Goal: Book appointment/travel/reservation

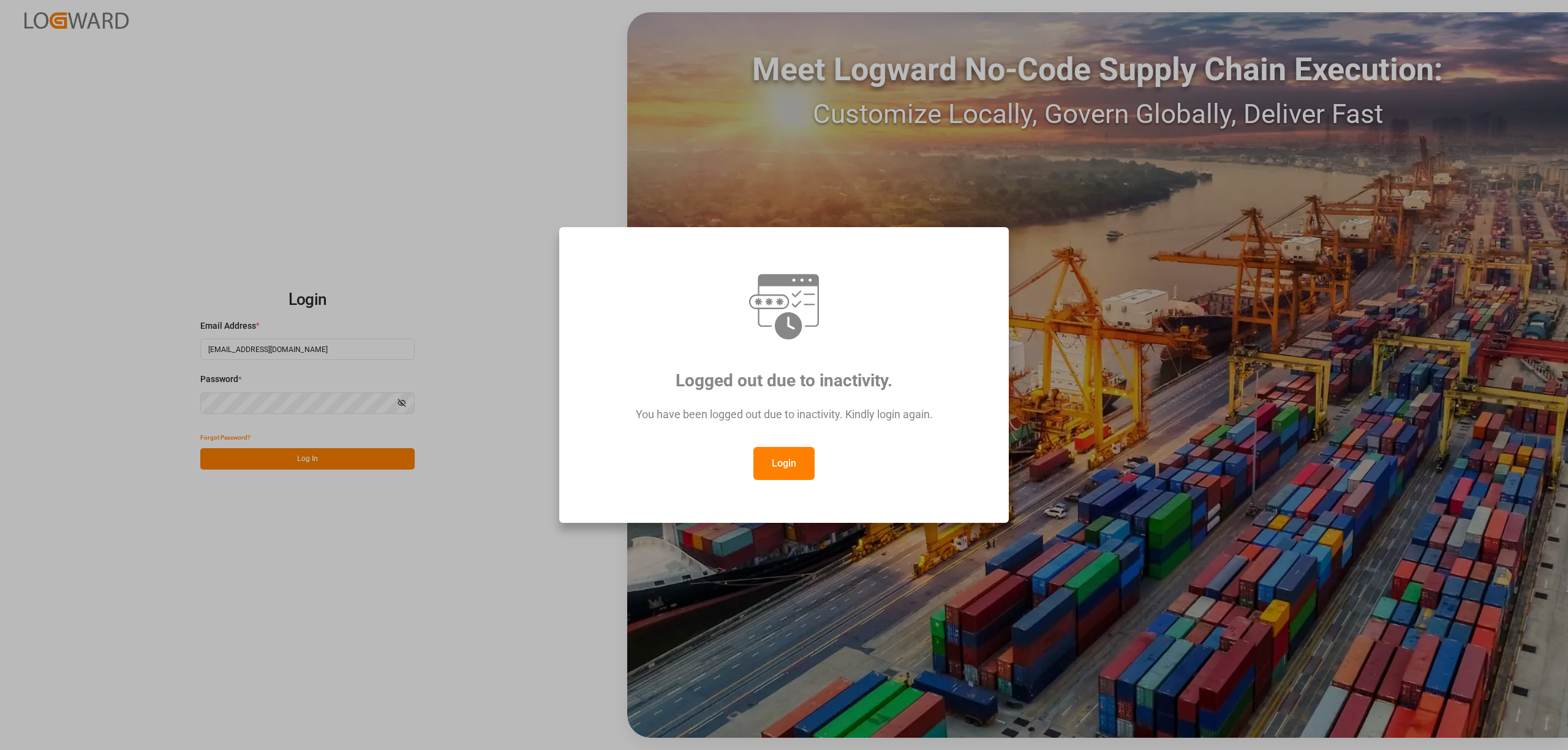
click at [779, 466] on button "Login" at bounding box center [784, 463] width 61 height 33
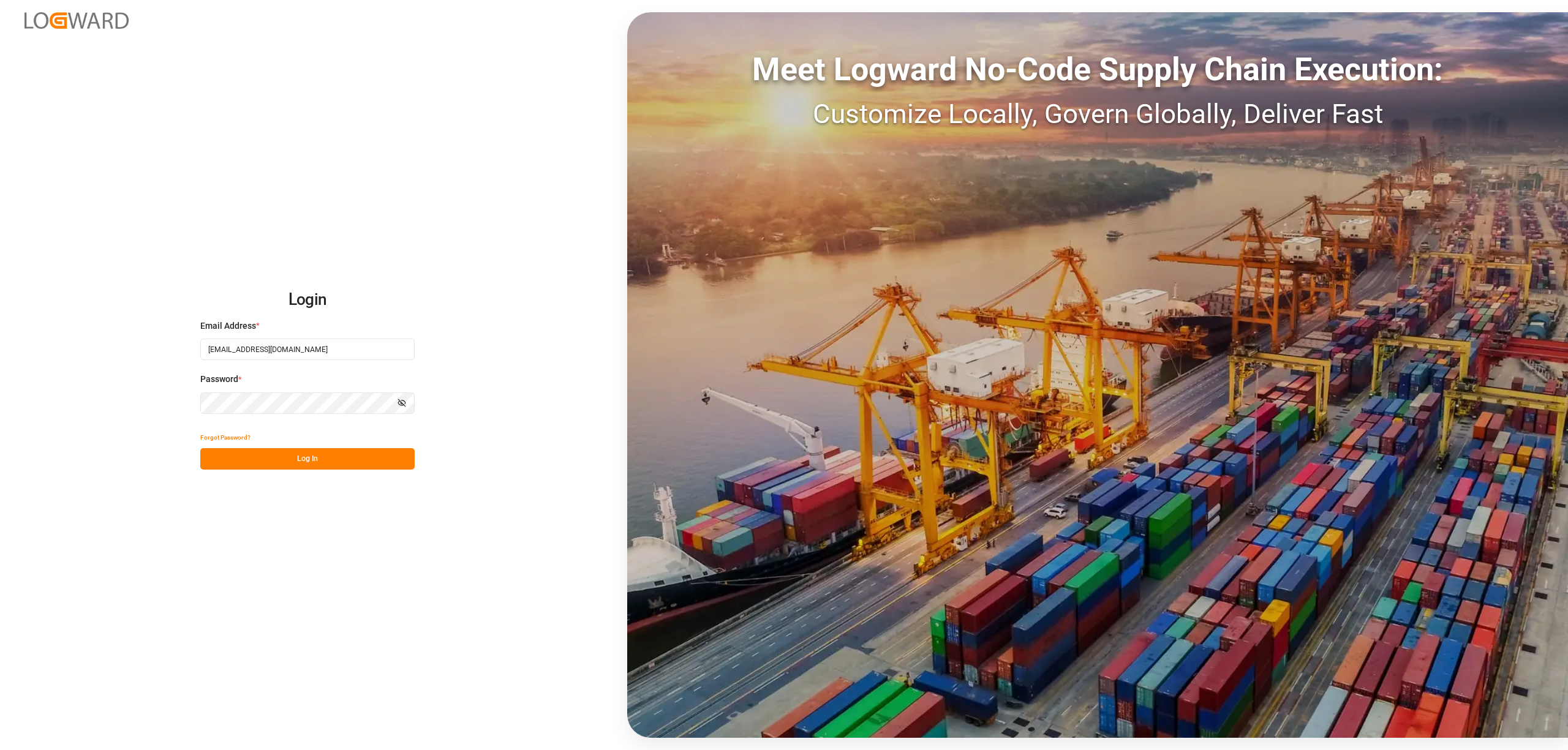
click at [297, 450] on button "Log In" at bounding box center [308, 460] width 214 height 22
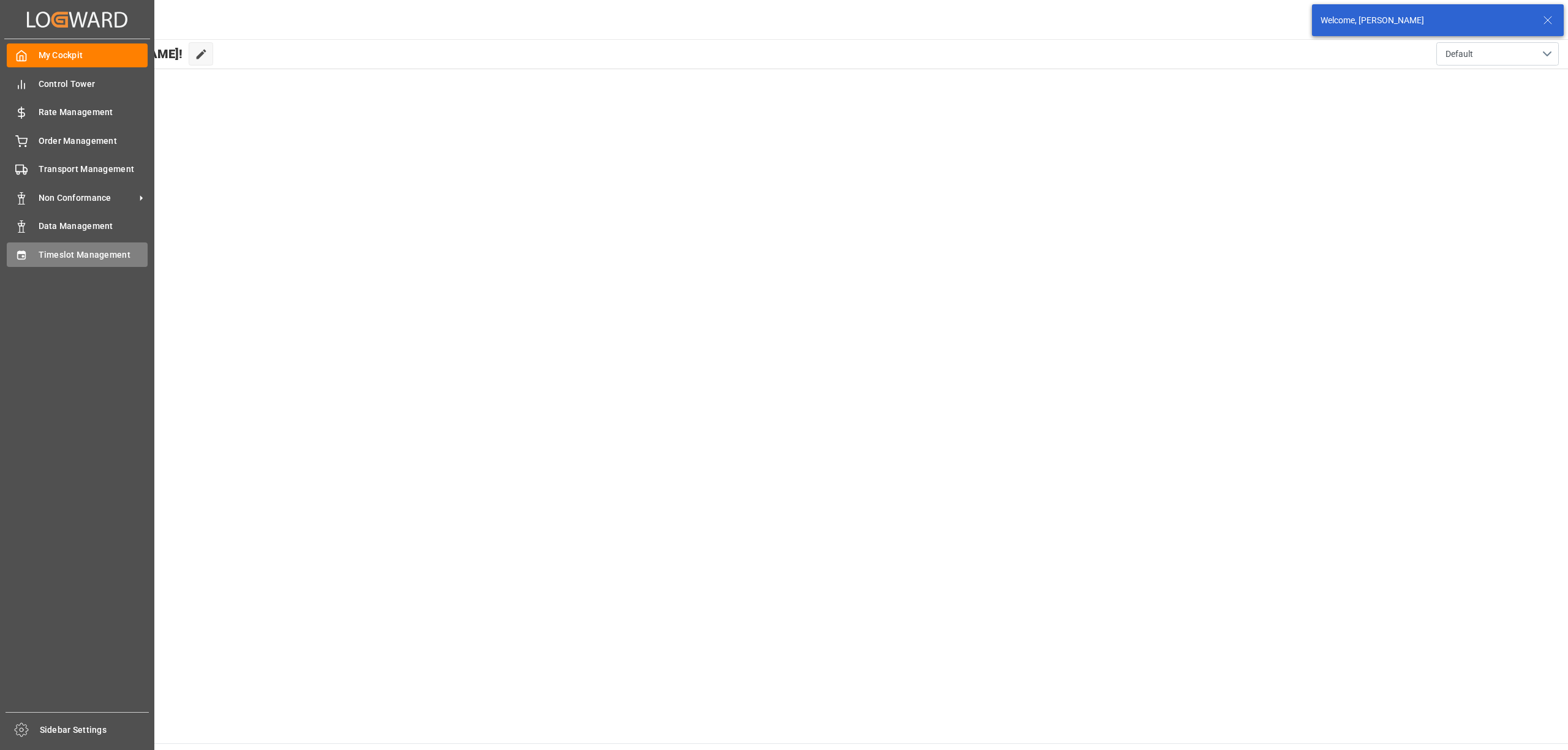
click at [54, 249] on span "Timeslot Management" at bounding box center [94, 255] width 110 height 13
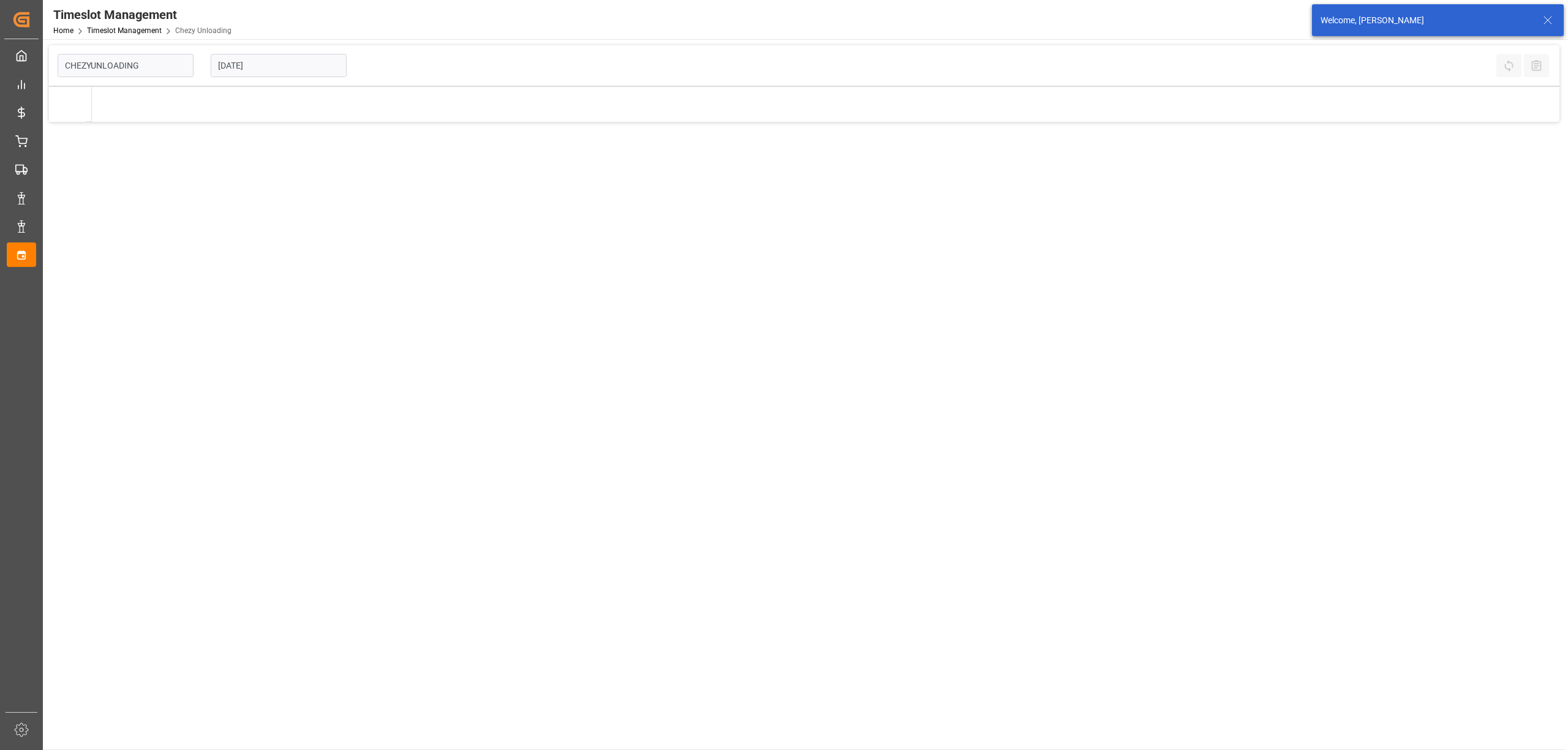
type input "Chezy Unloading"
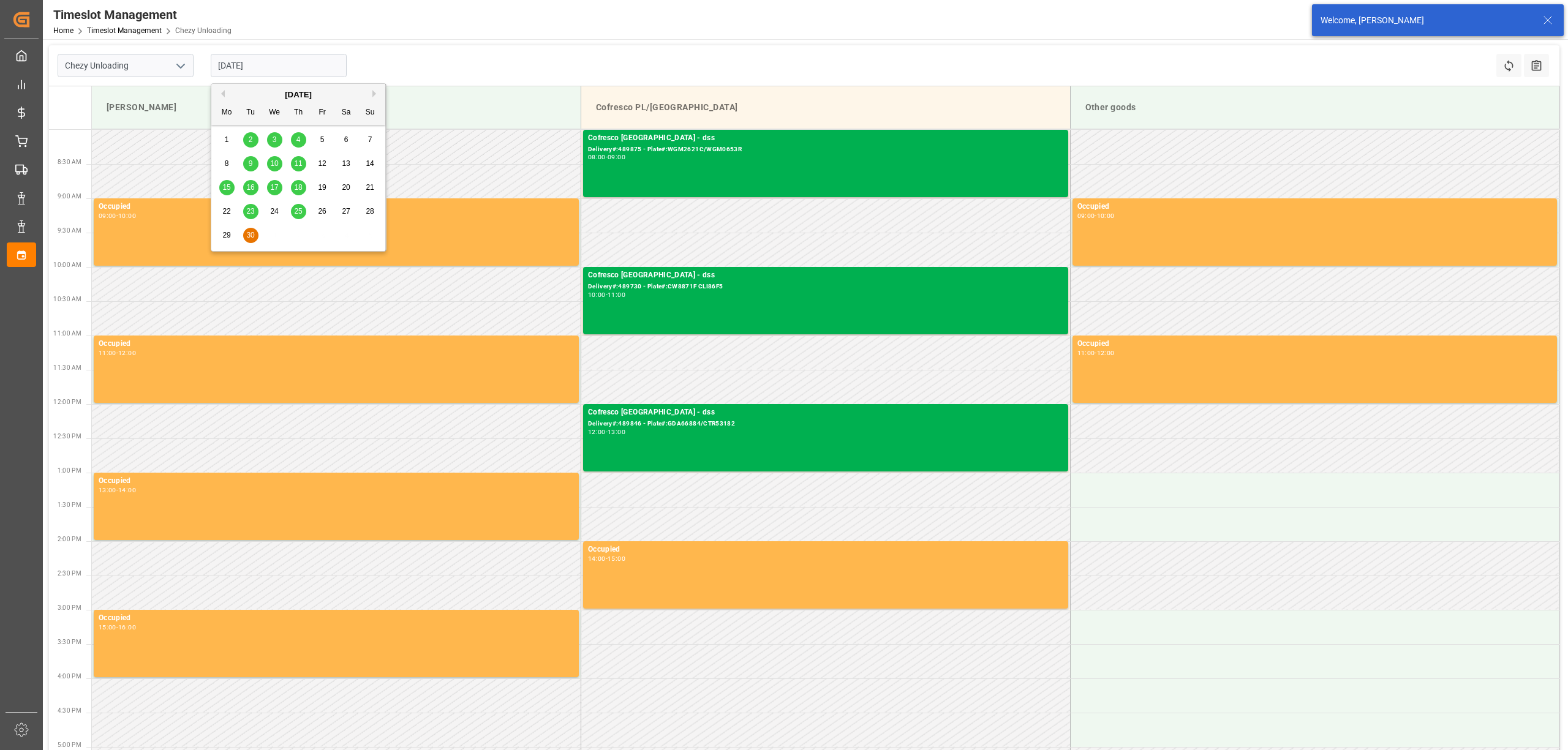
click at [275, 65] on input "[DATE]" at bounding box center [278, 66] width 136 height 23
click at [373, 94] on button "Next Month" at bounding box center [376, 94] width 7 height 7
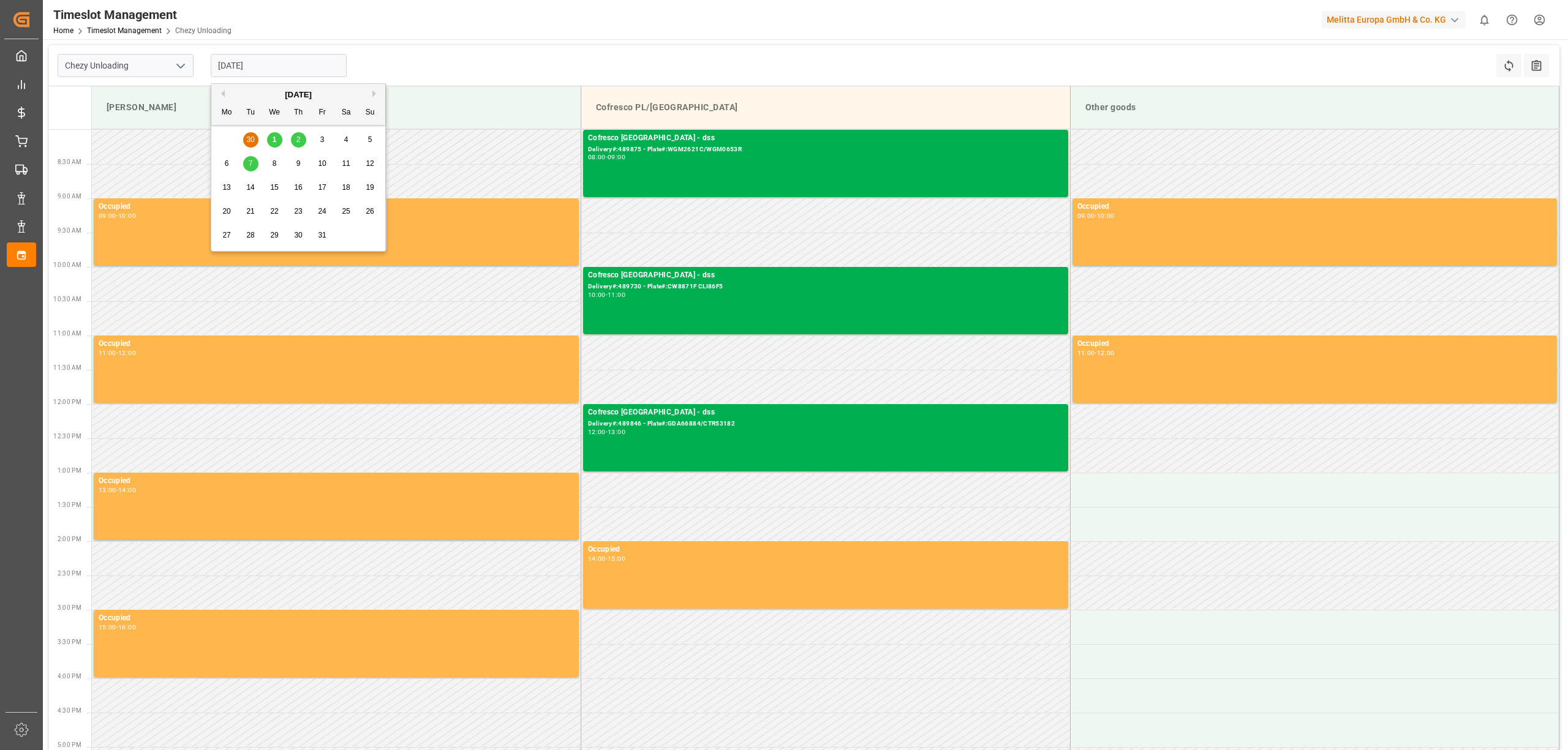
click at [268, 162] on div "8" at bounding box center [274, 164] width 15 height 14
type input "[DATE]"
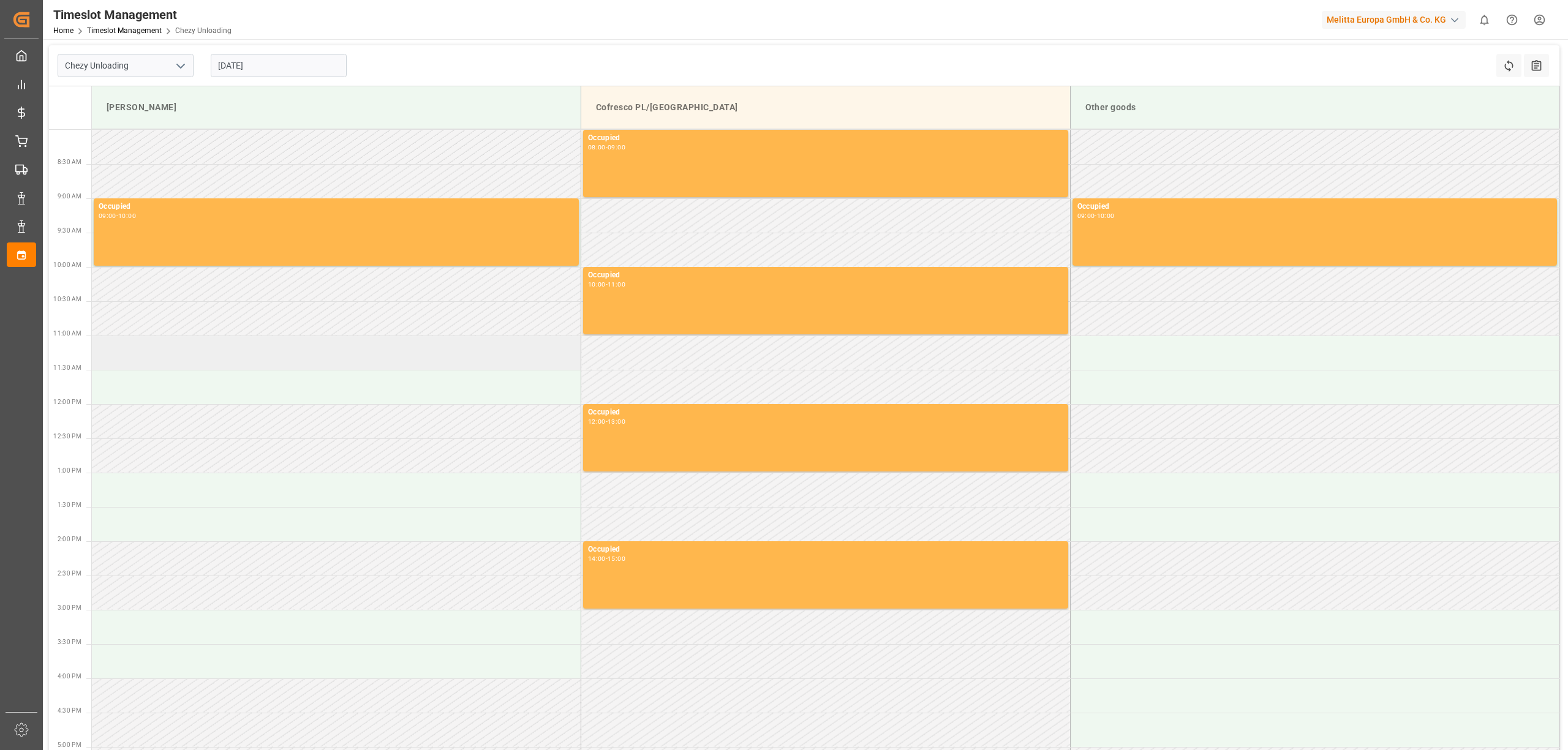
click at [239, 351] on td at bounding box center [336, 353] width 489 height 34
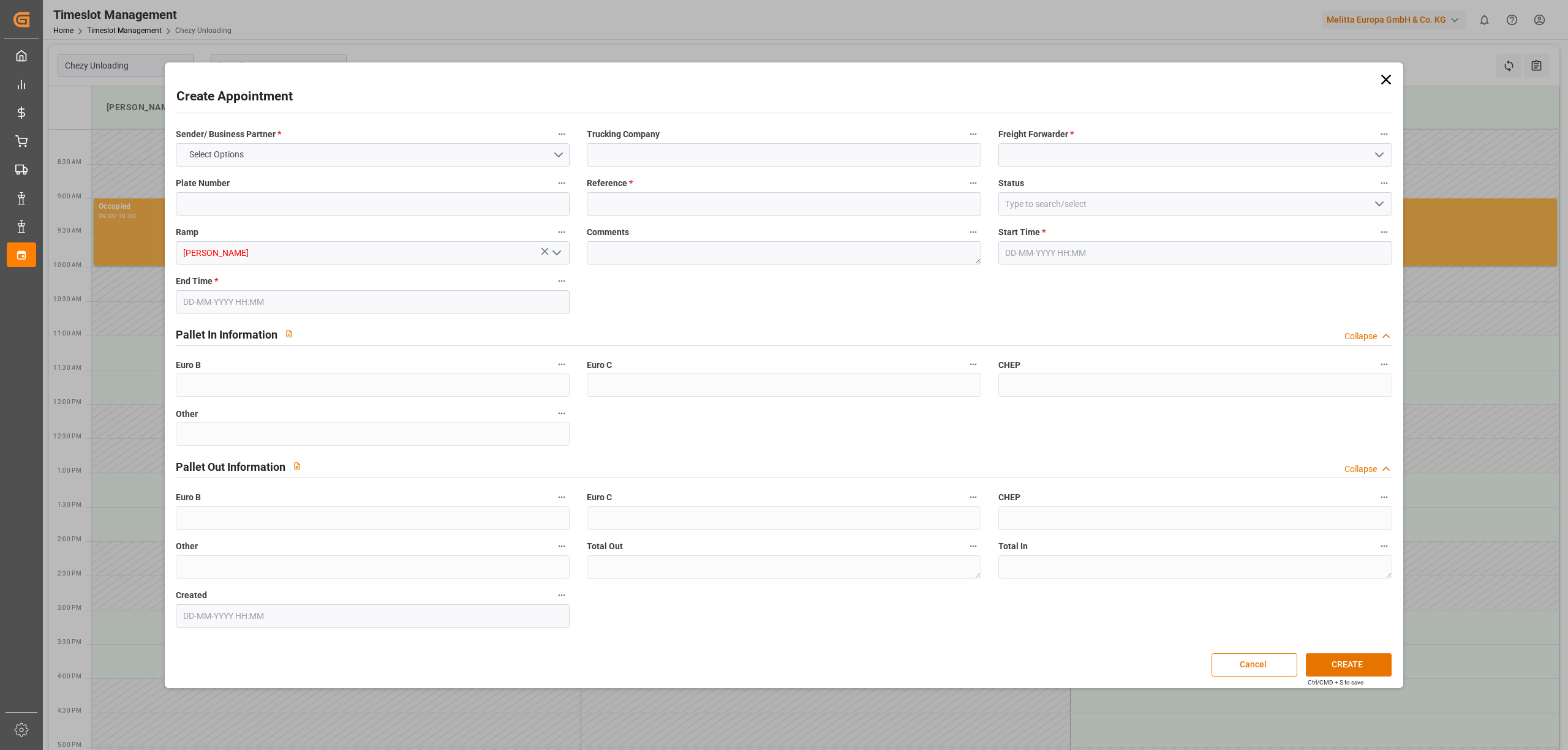
type input "0"
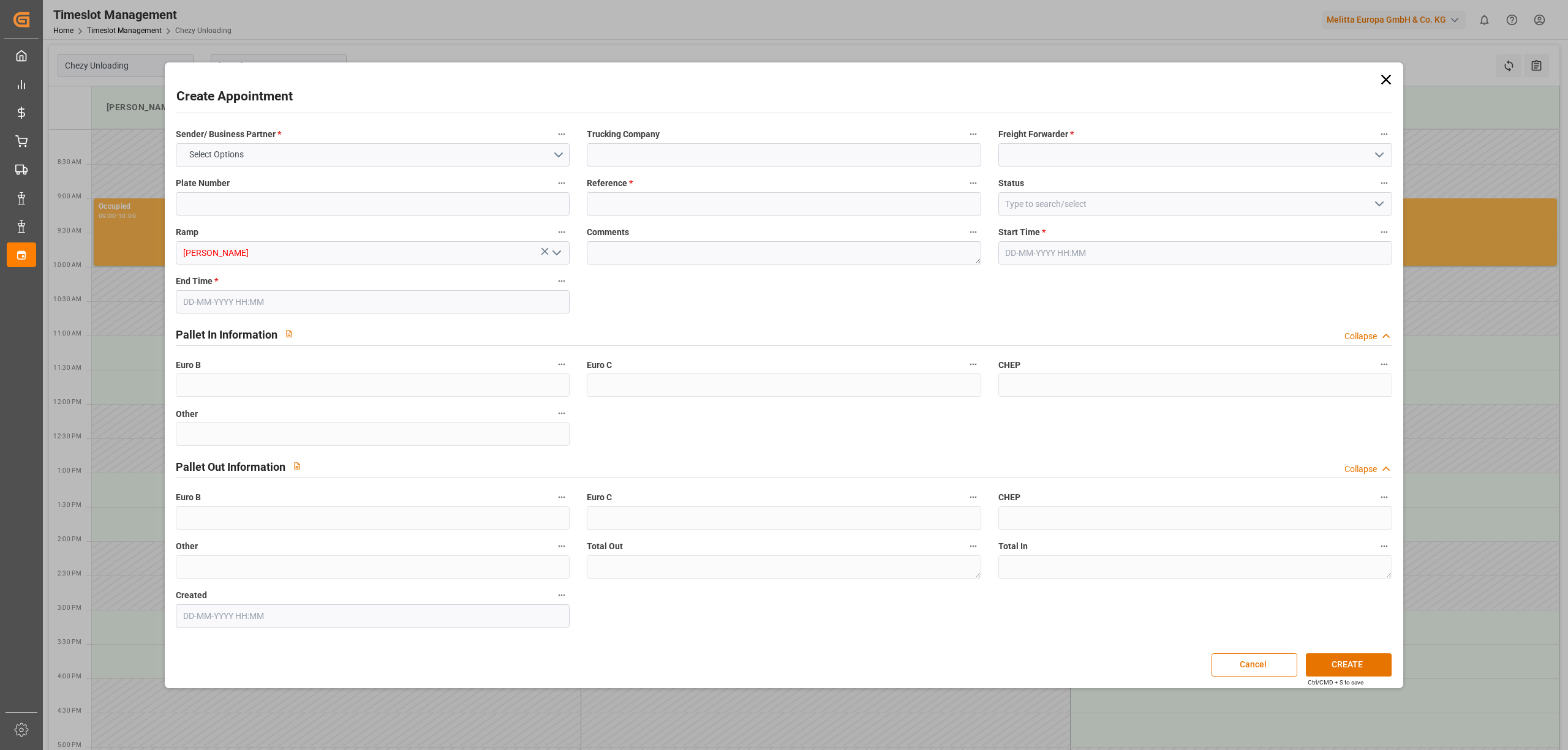
type input "0"
type input "[DATE] 11:00"
type input "[DATE] 12:00"
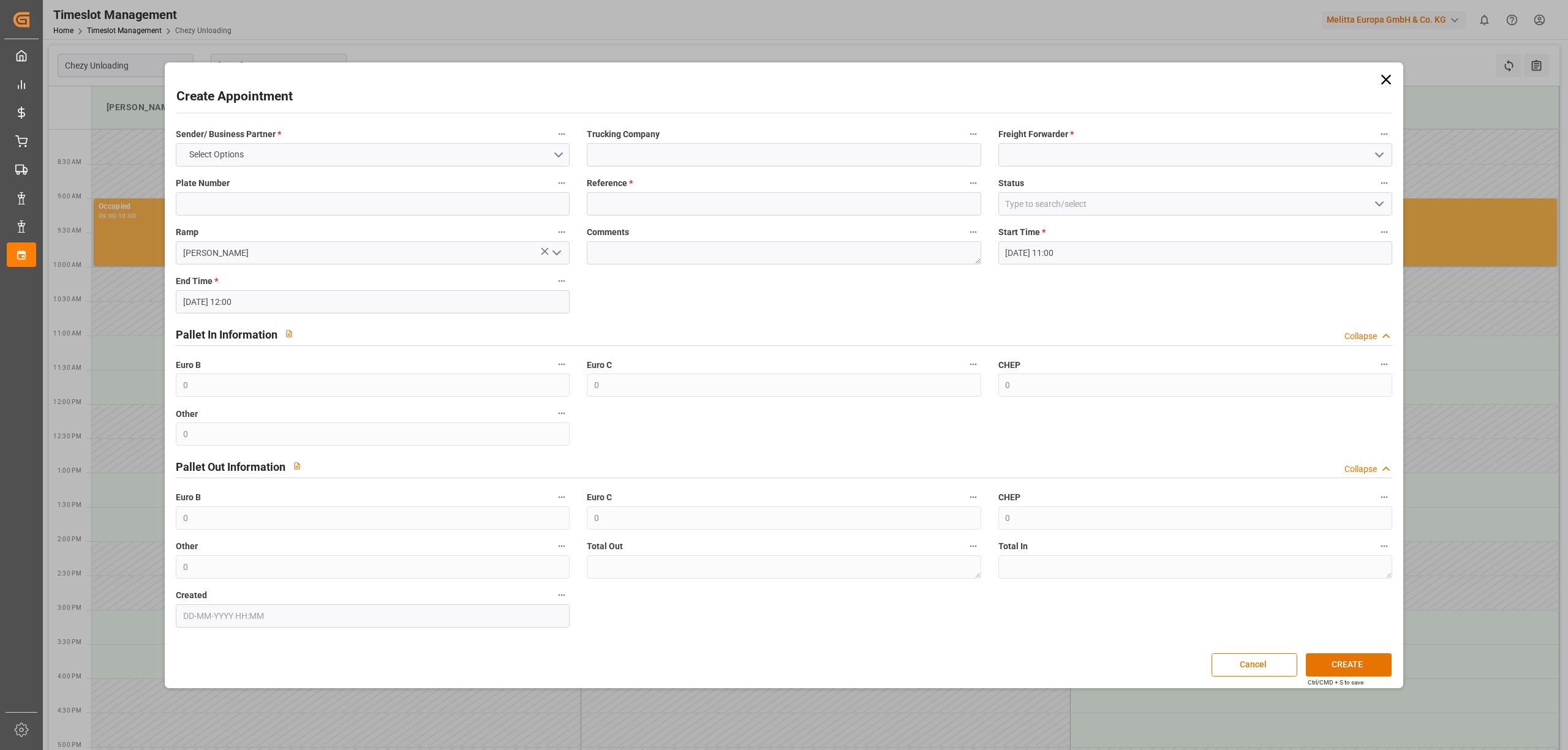
click at [1380, 74] on icon at bounding box center [1386, 79] width 17 height 17
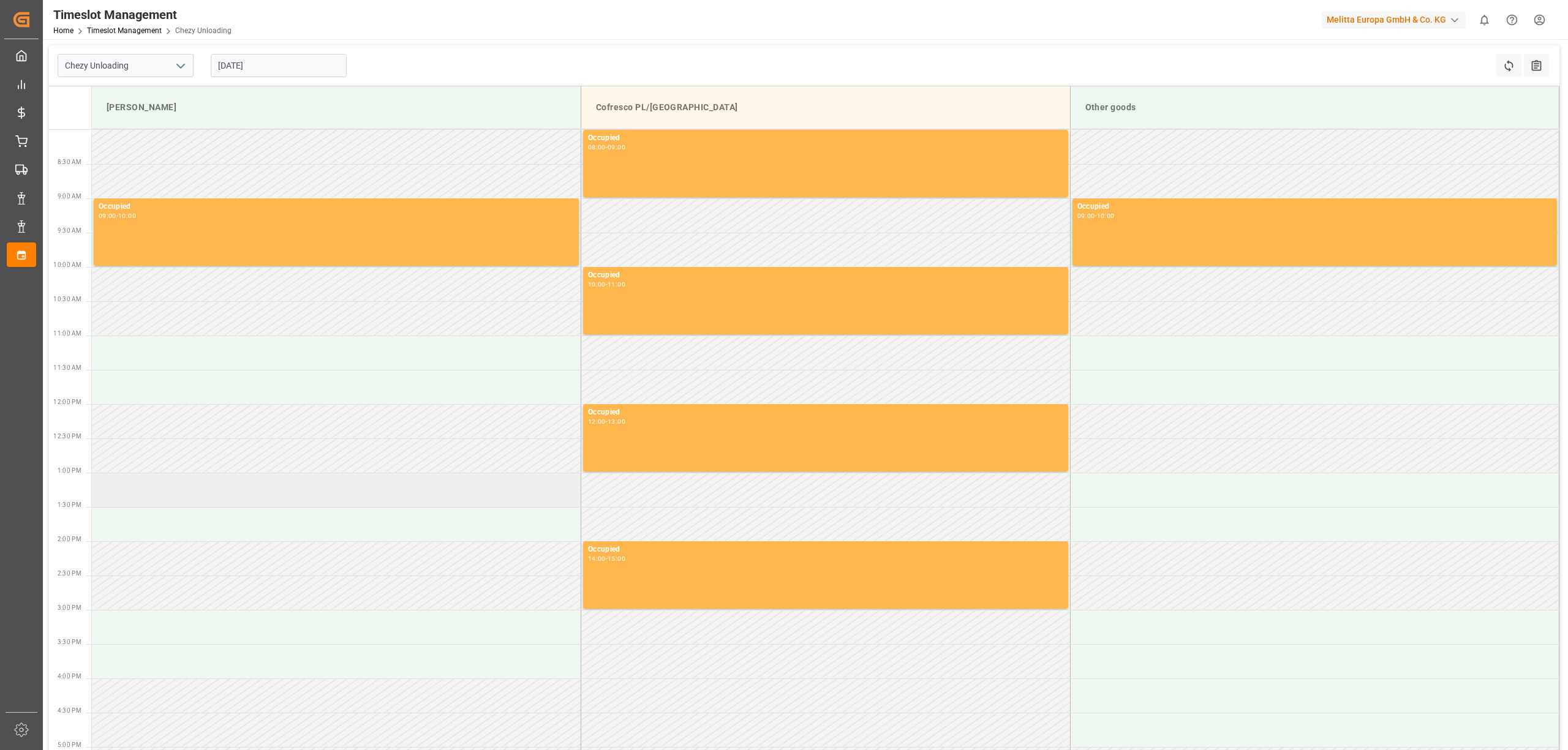
click at [165, 484] on td at bounding box center [336, 490] width 489 height 34
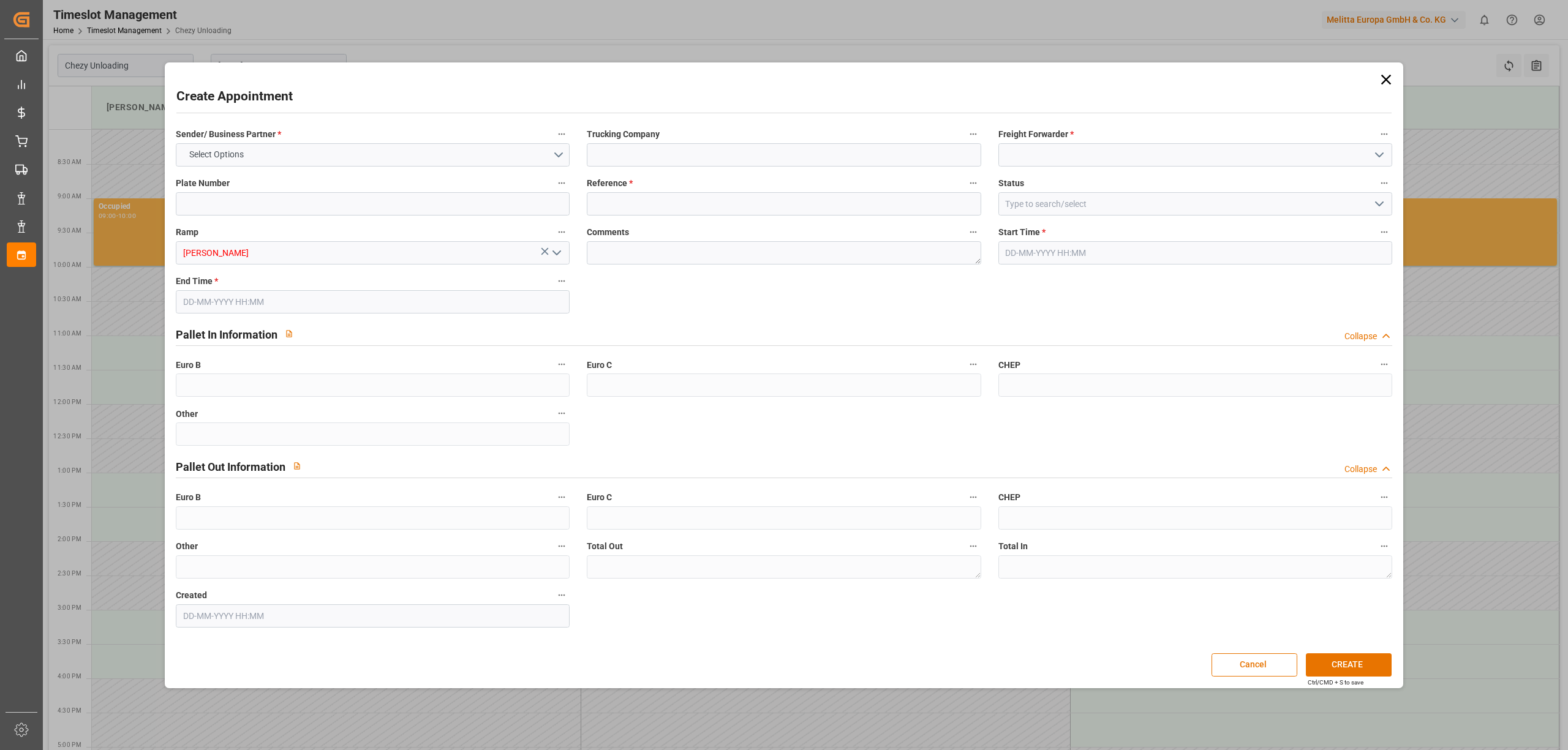
type input "0"
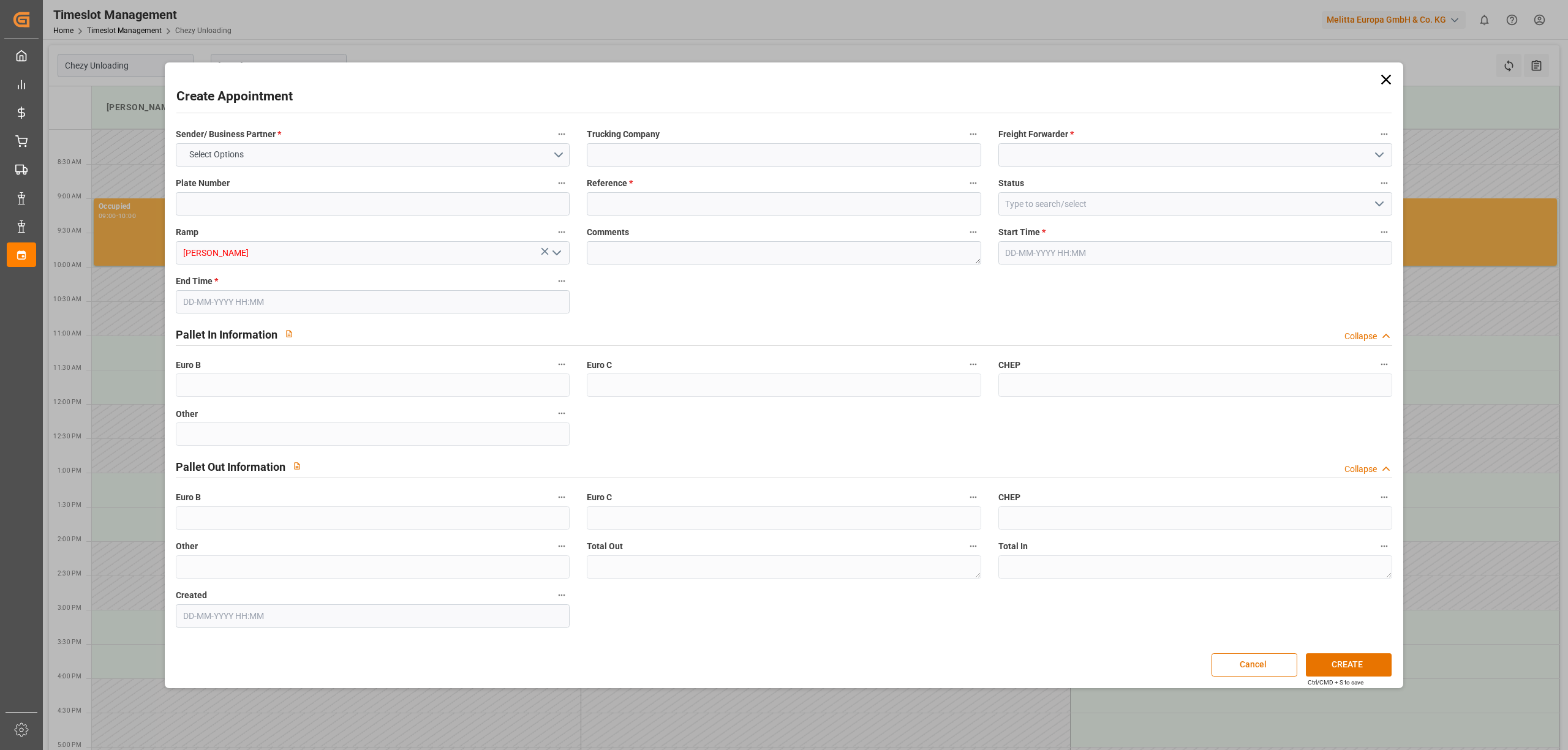
type input "0"
type input "[DATE] 13:00"
type input "[DATE] 14:00"
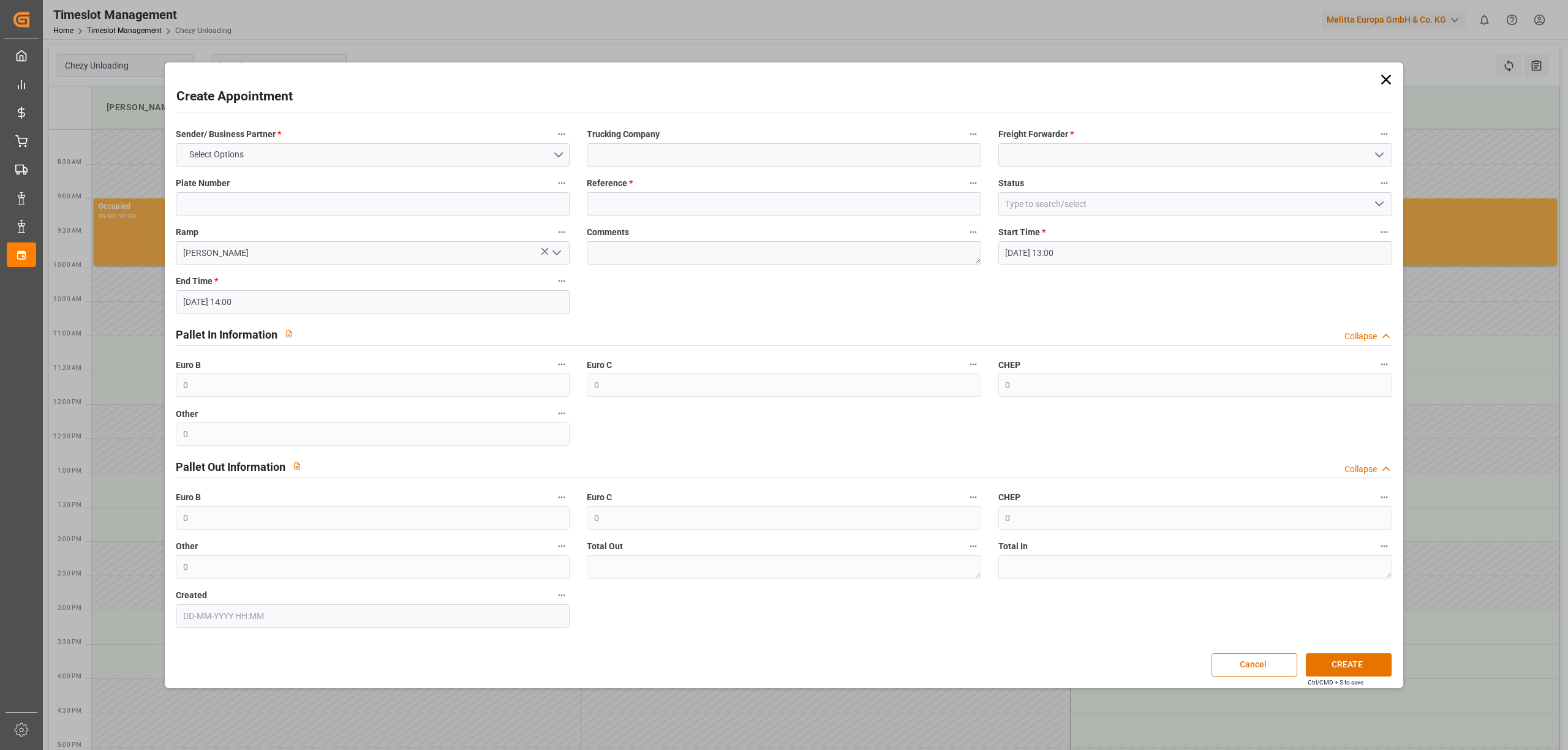
click at [1384, 72] on icon at bounding box center [1386, 79] width 17 height 17
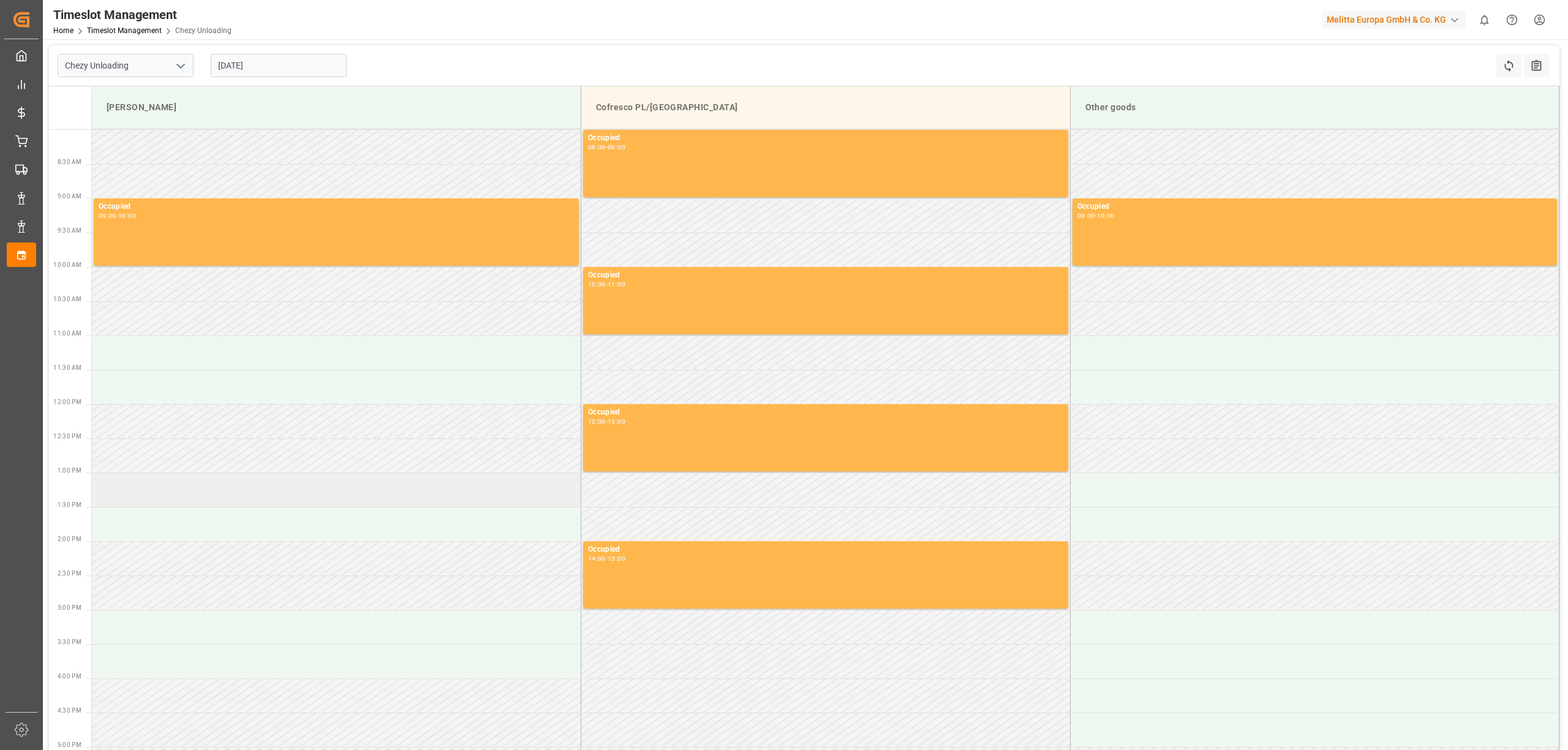
click at [131, 490] on td at bounding box center [336, 490] width 489 height 34
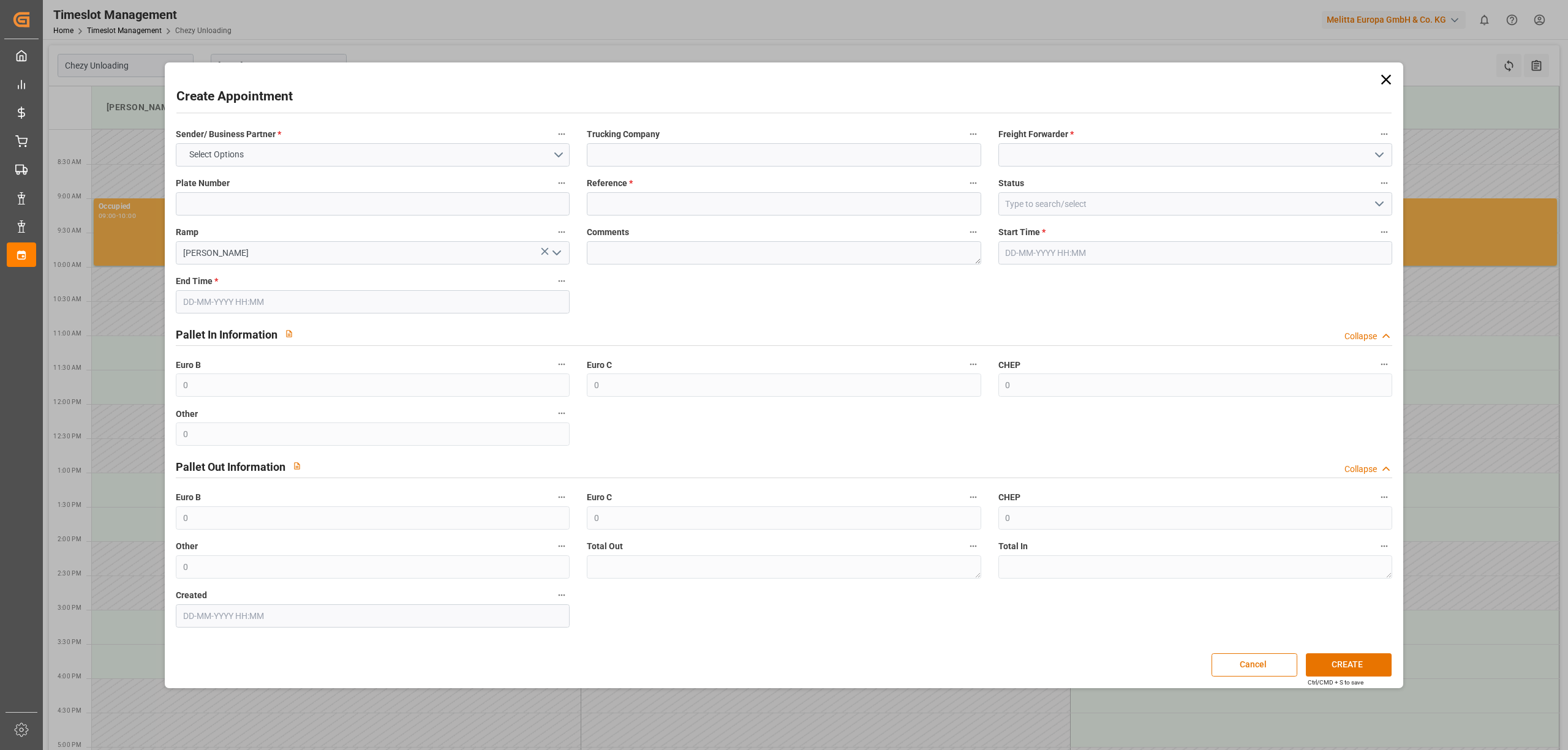
type input "[DATE] 13:00"
type input "[DATE] 14:00"
click at [328, 171] on div "Plate Number" at bounding box center [372, 195] width 411 height 49
click at [345, 145] on button "Select Options" at bounding box center [372, 155] width 394 height 23
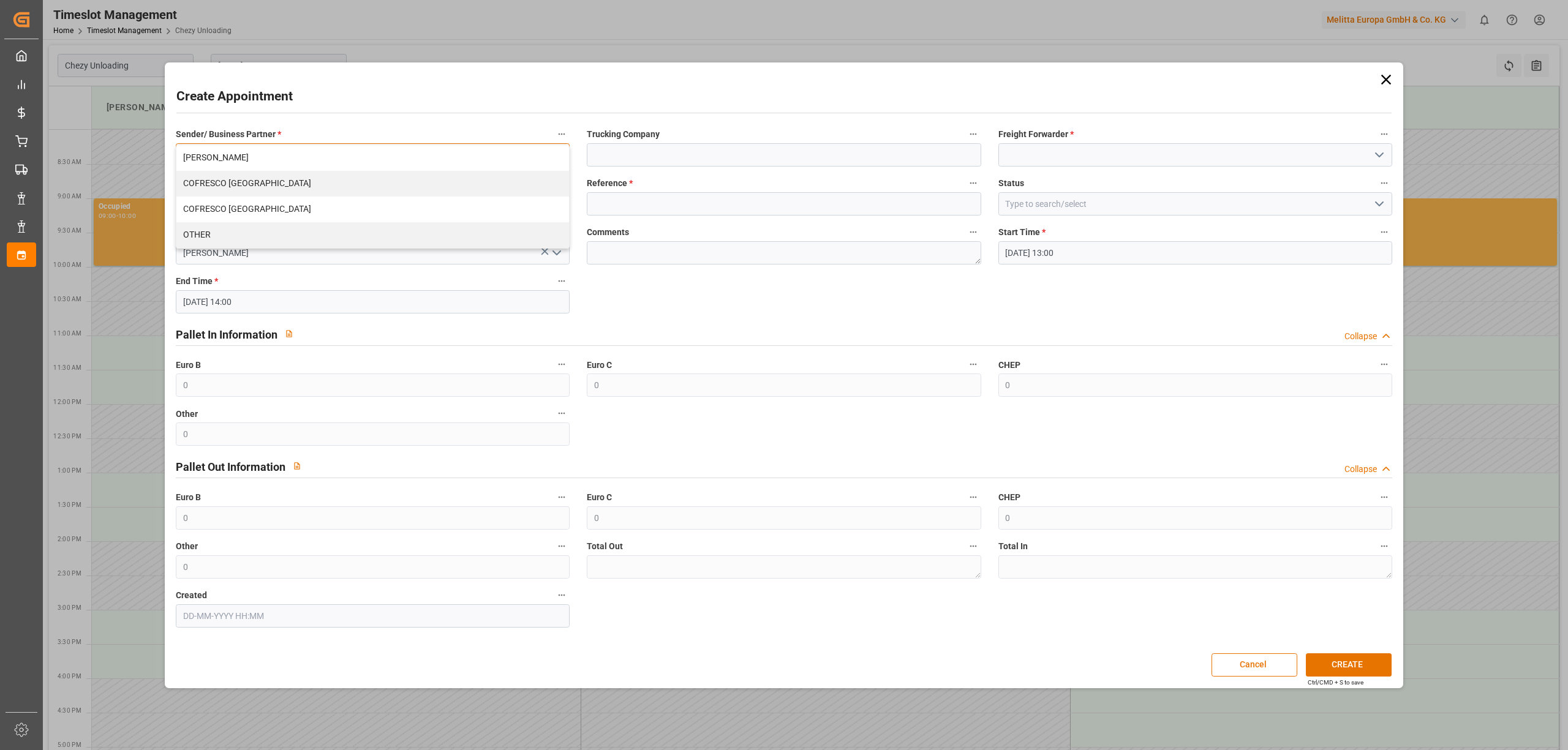
drag, startPoint x: 280, startPoint y: 185, endPoint x: 302, endPoint y: 189, distance: 22.4
click at [282, 185] on div "COFRESCO [GEOGRAPHIC_DATA]" at bounding box center [372, 183] width 393 height 26
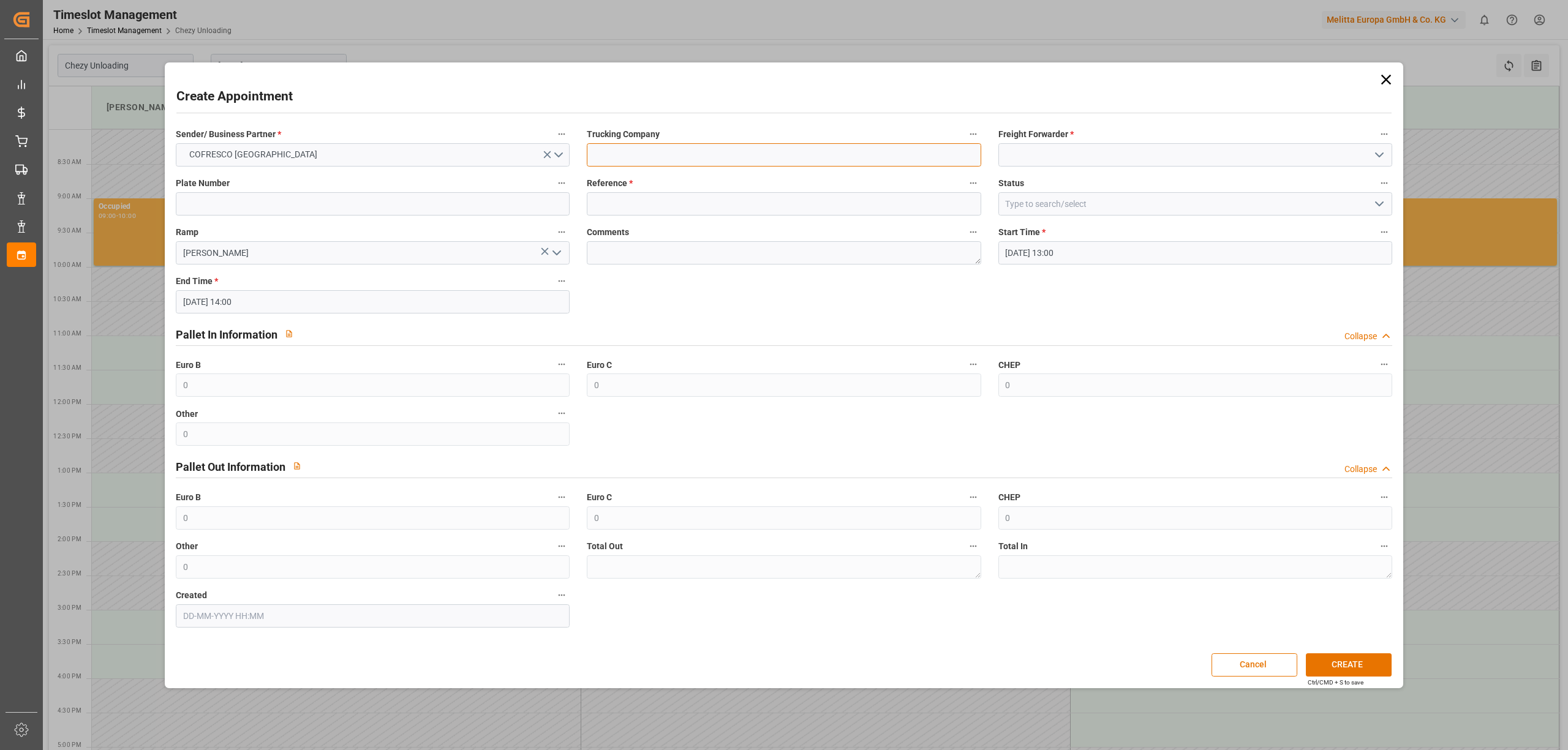
click at [680, 165] on input at bounding box center [784, 155] width 394 height 23
type input "dss"
click at [1113, 149] on input at bounding box center [1196, 155] width 394 height 23
drag, startPoint x: 1075, startPoint y: 180, endPoint x: 654, endPoint y: 237, distance: 424.8
click at [1074, 180] on div "DSS" at bounding box center [1196, 182] width 393 height 28
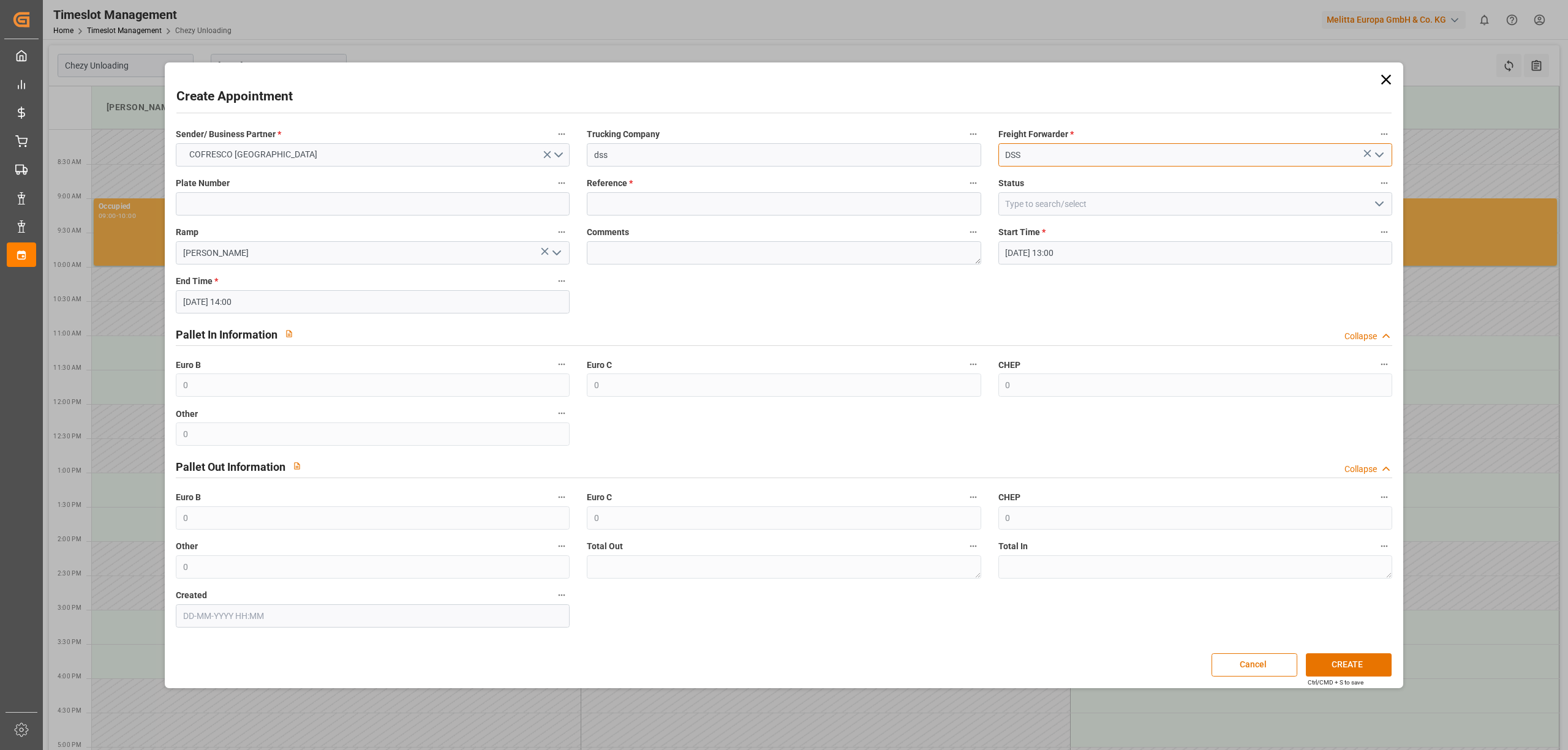
type input "DSS"
click at [343, 196] on input at bounding box center [372, 204] width 394 height 23
drag, startPoint x: 243, startPoint y: 210, endPoint x: 443, endPoint y: 213, distance: 200.0
click at [243, 210] on input at bounding box center [372, 204] width 394 height 23
paste input "490056"
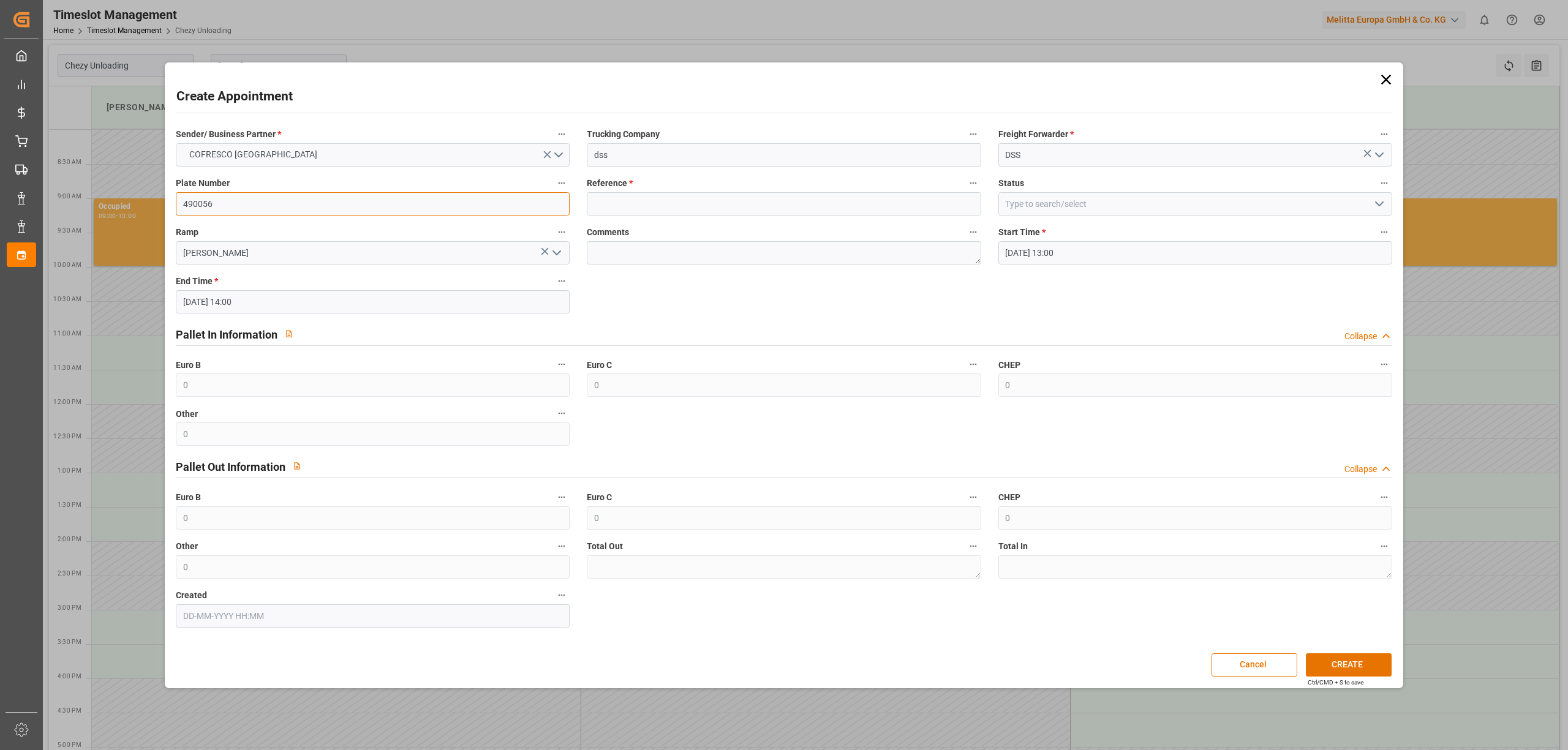
type input "490056"
click at [650, 196] on input at bounding box center [784, 204] width 394 height 23
paste input "490056"
type input "490056"
drag, startPoint x: 275, startPoint y: 204, endPoint x: -26, endPoint y: 184, distance: 301.7
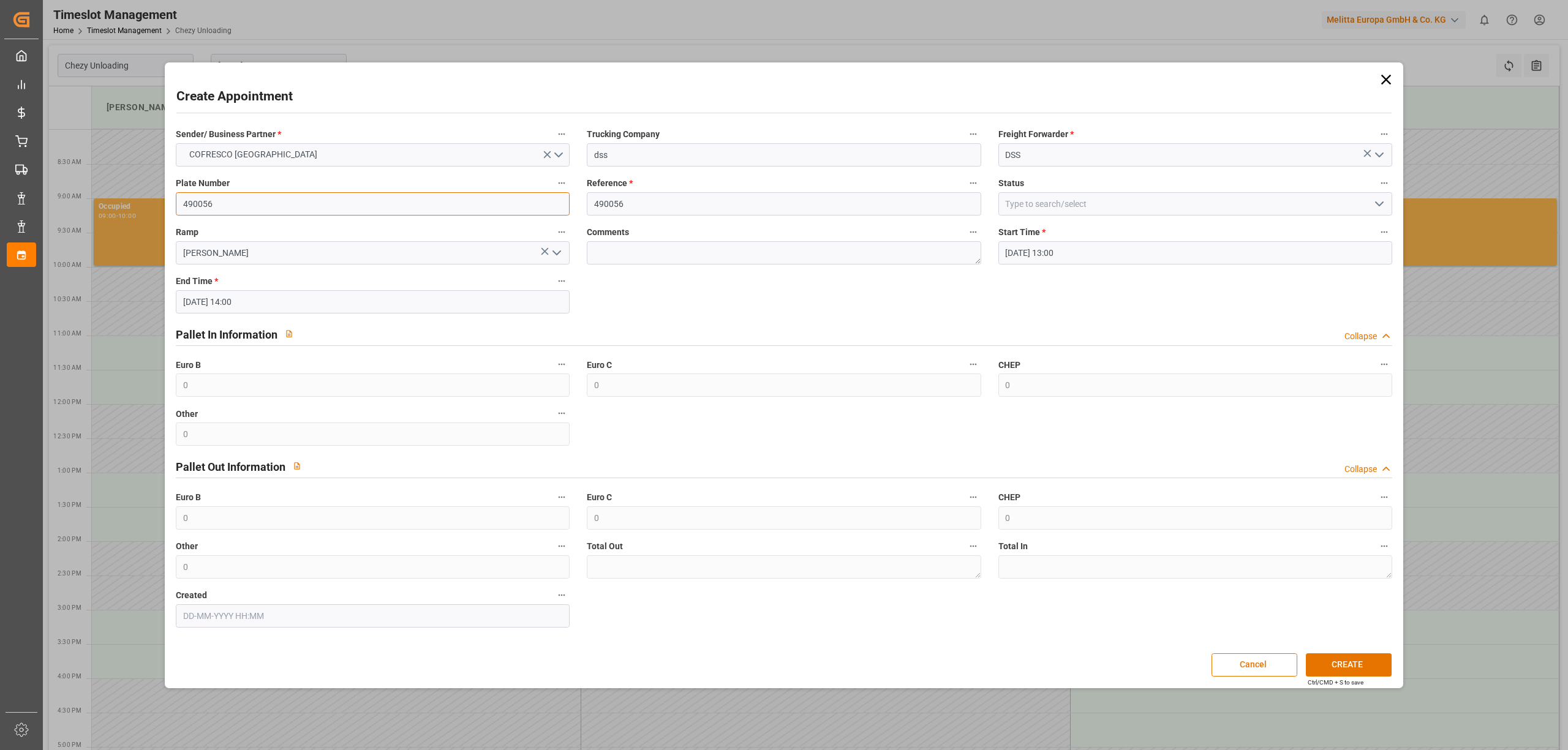
click at [0, 184] on html "Created by potrace 1.15, written by [PERSON_NAME] [DATE]-[DATE] Created by potr…" at bounding box center [784, 375] width 1568 height 750
type input "x"
click at [1339, 669] on button "CREATE" at bounding box center [1348, 665] width 85 height 23
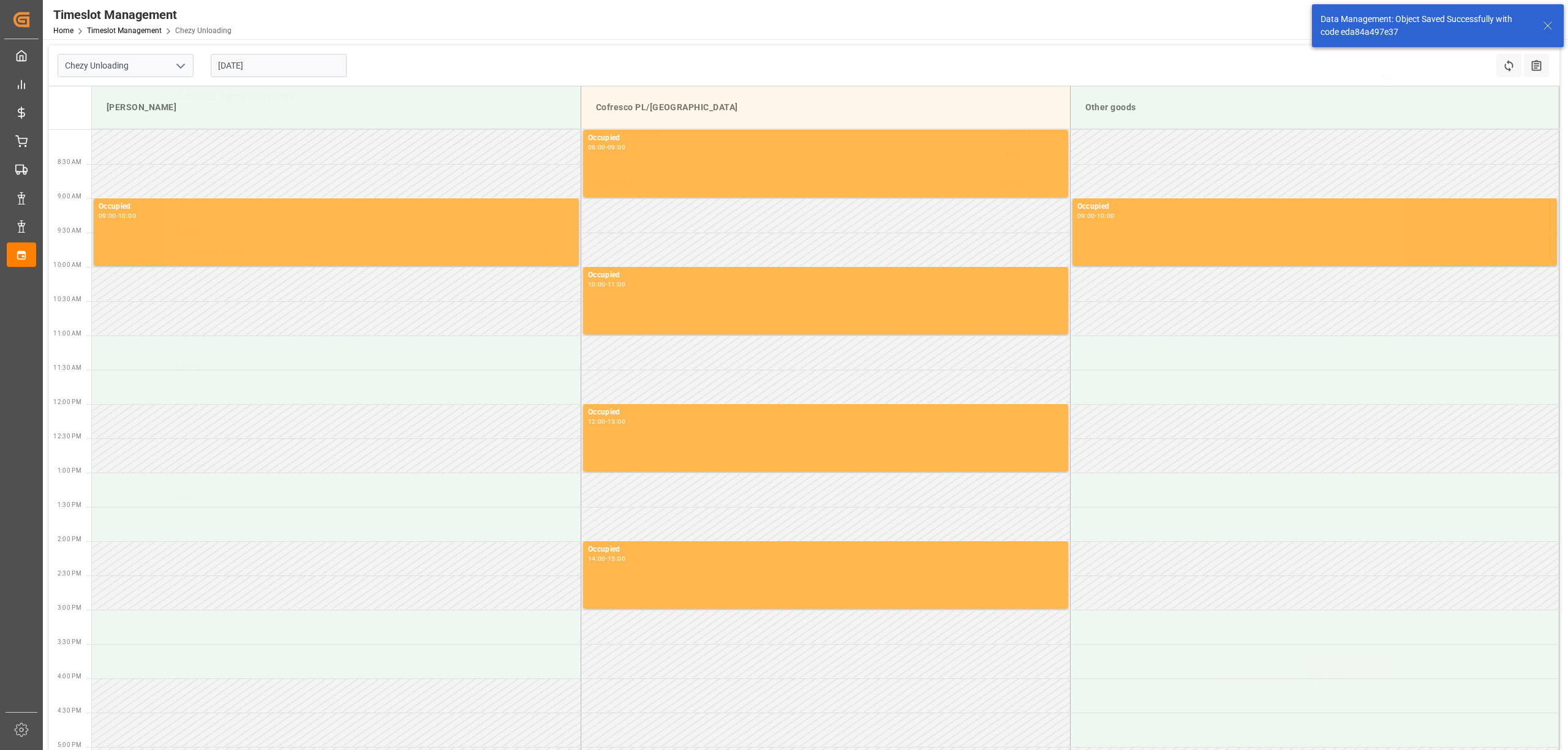
click at [292, 62] on input "[DATE]" at bounding box center [278, 66] width 136 height 23
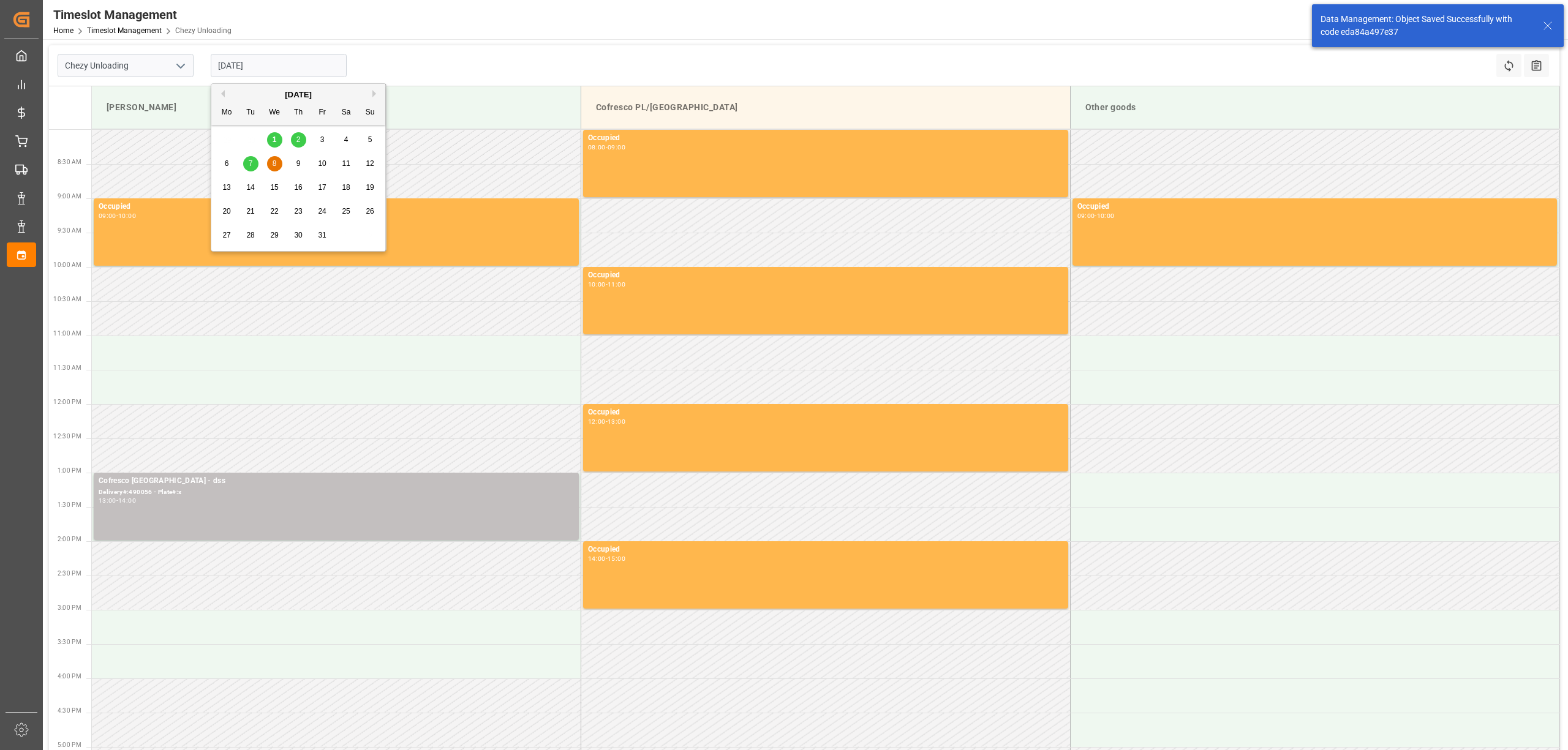
click at [300, 166] on span "9" at bounding box center [299, 164] width 4 height 9
type input "[DATE]"
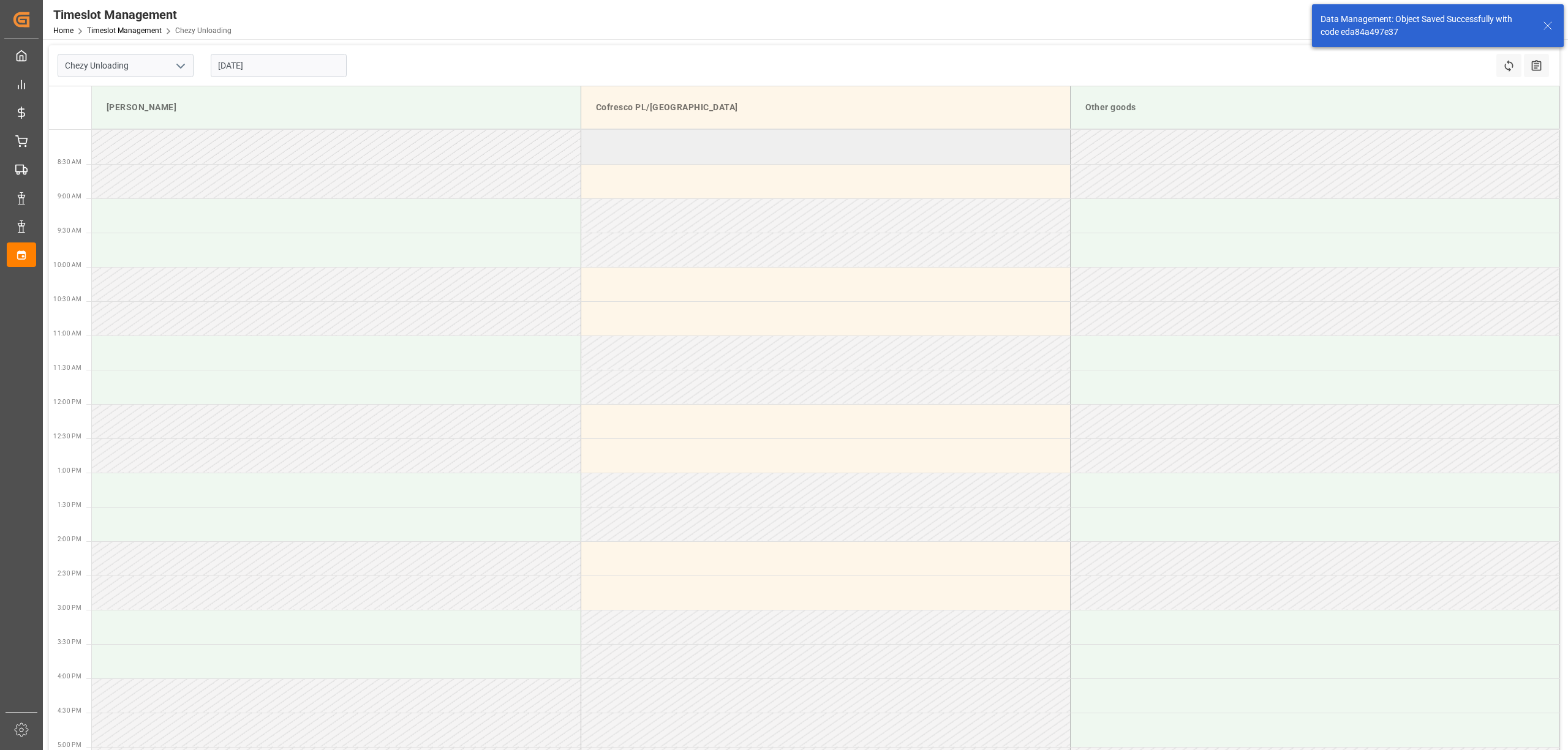
click at [721, 148] on td at bounding box center [826, 147] width 489 height 34
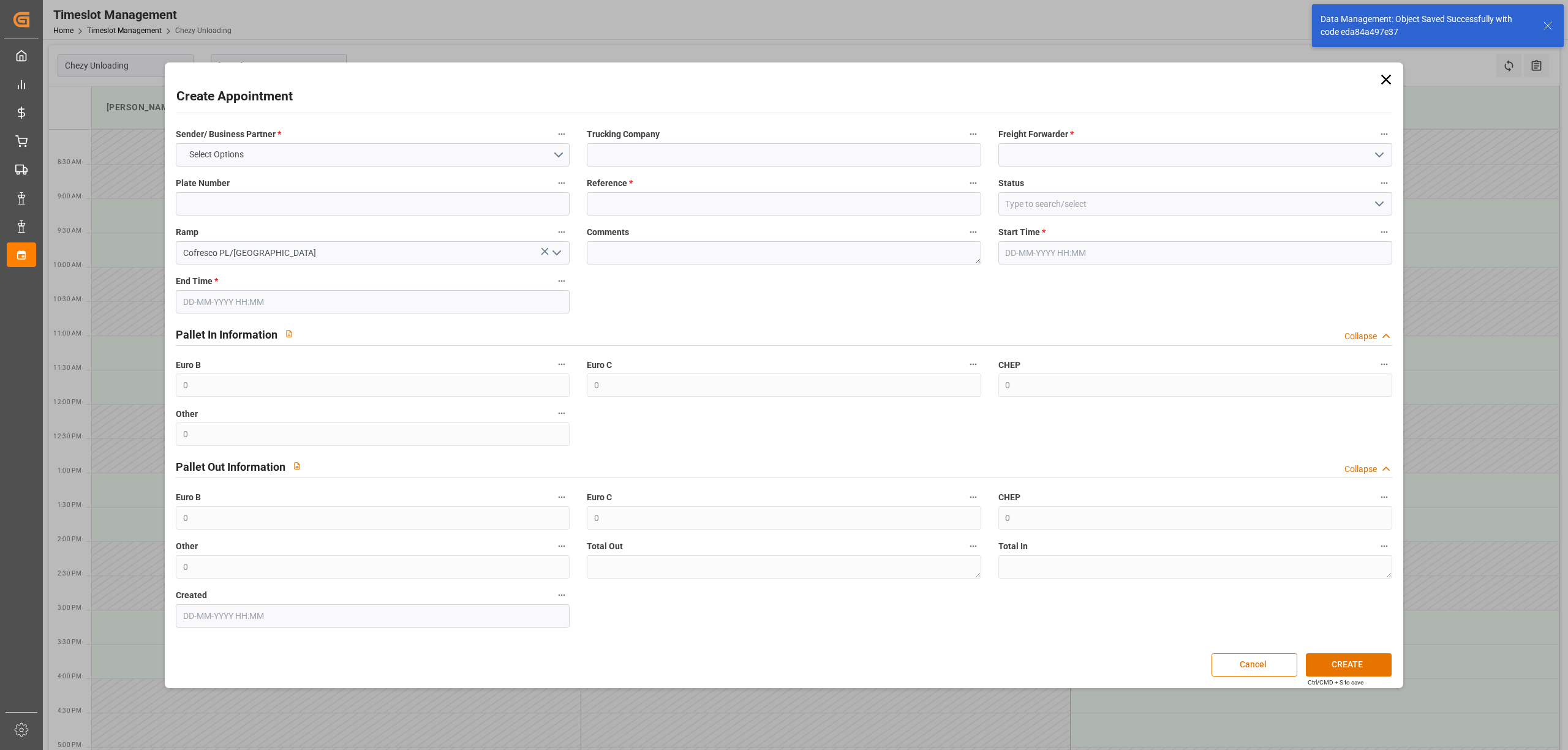
type input "[DATE] 08:00"
type input "[DATE] 09:00"
click at [352, 172] on div "Plate Number" at bounding box center [372, 195] width 411 height 49
click at [352, 155] on button "Select Options" at bounding box center [372, 155] width 394 height 23
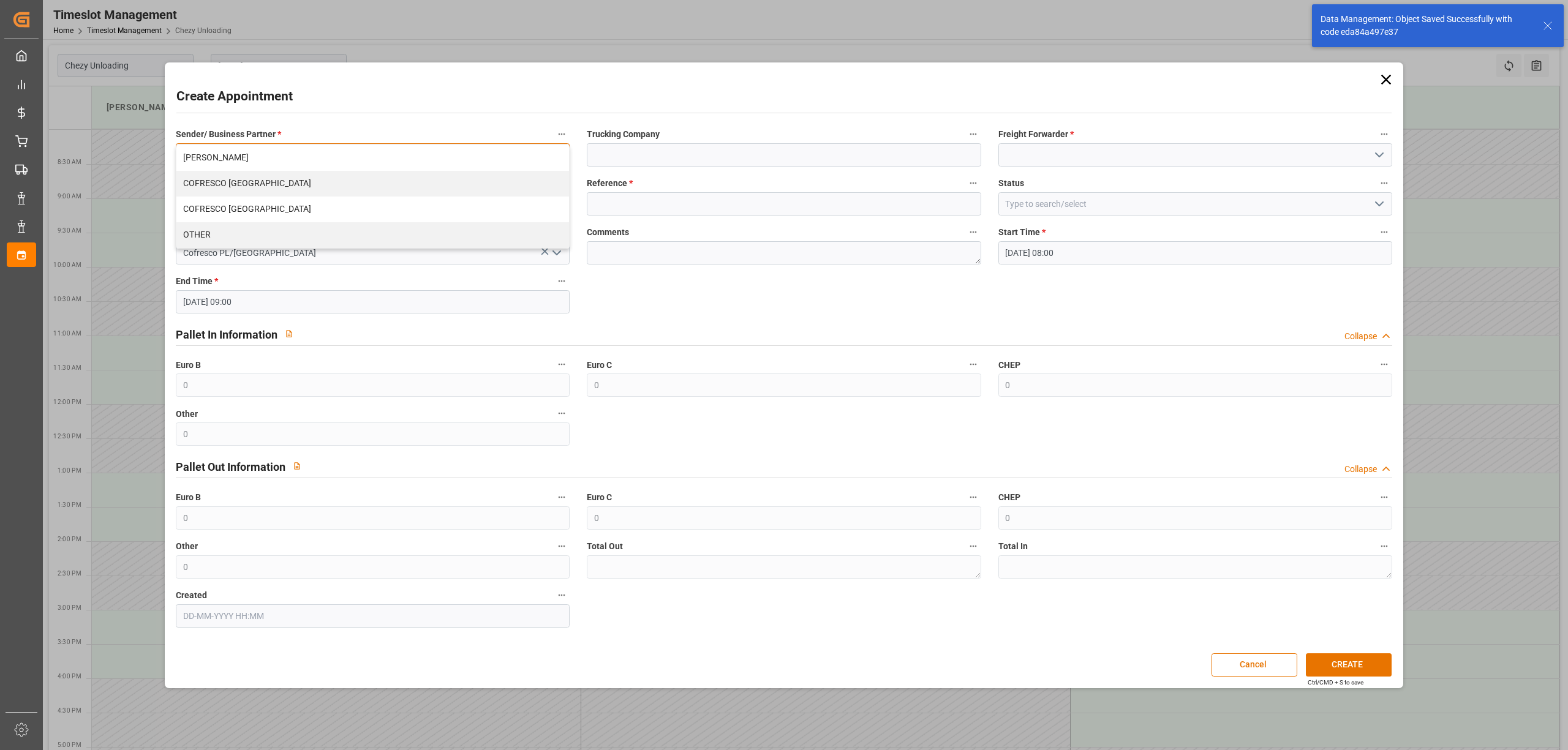
drag, startPoint x: 352, startPoint y: 155, endPoint x: 511, endPoint y: 168, distance: 159.5
click at [331, 179] on div "COFRESCO [GEOGRAPHIC_DATA]" at bounding box center [372, 183] width 393 height 26
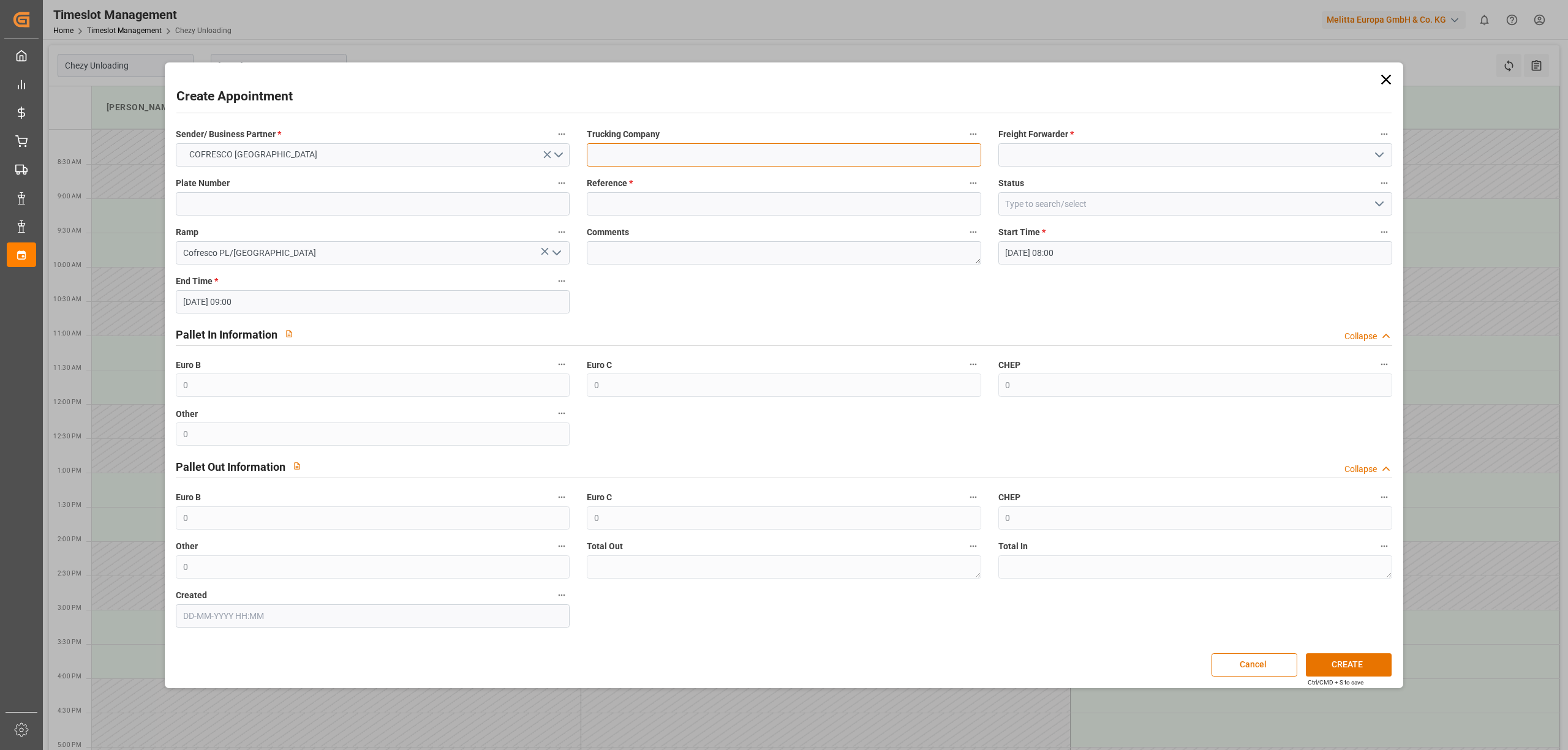
click at [684, 146] on input at bounding box center [784, 155] width 394 height 23
type input "dss"
click at [1050, 149] on input at bounding box center [1196, 155] width 394 height 23
click at [1030, 182] on div "DSS" at bounding box center [1196, 182] width 393 height 28
type input "DSS"
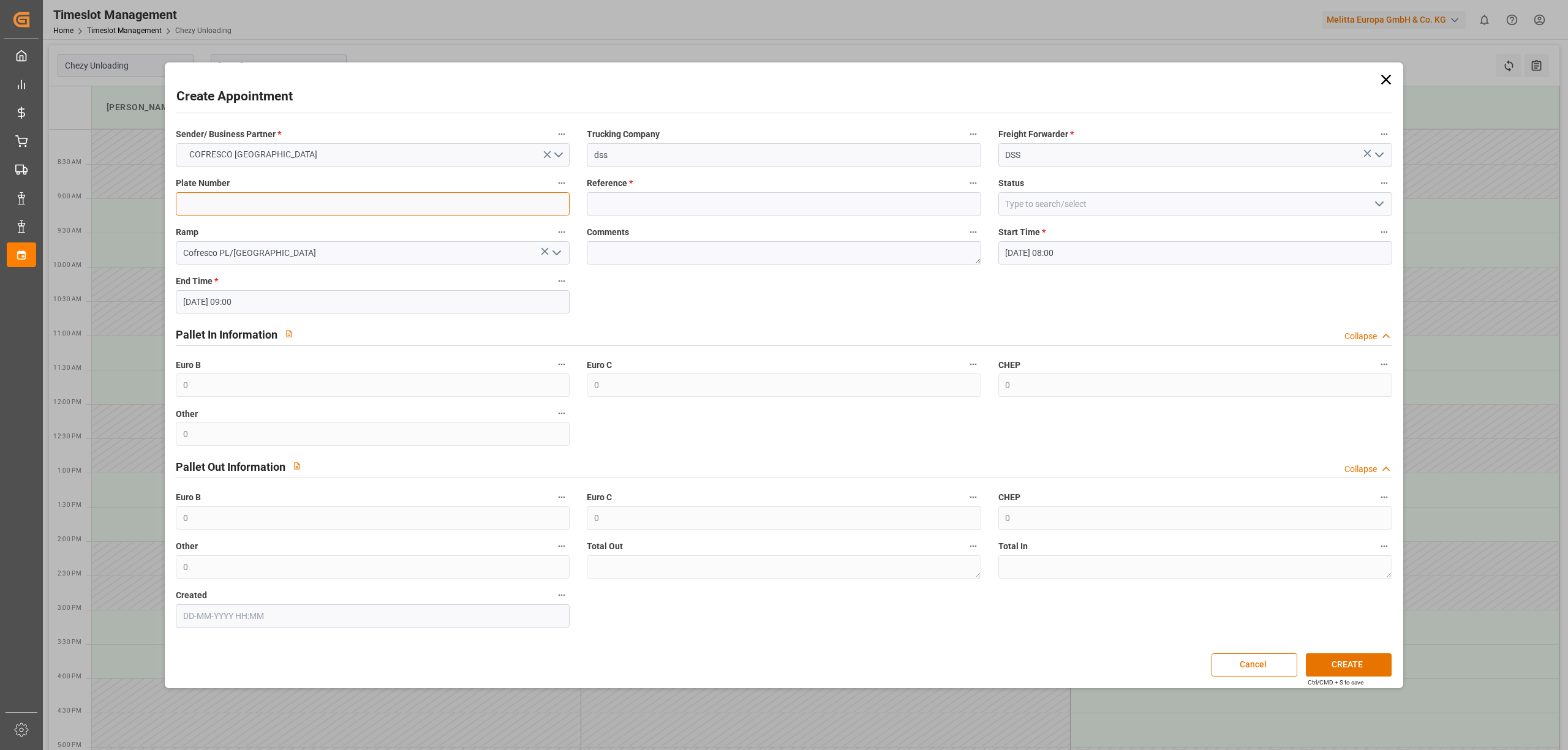
click at [243, 210] on input at bounding box center [372, 204] width 394 height 23
type input "x"
drag, startPoint x: 658, startPoint y: 199, endPoint x: 696, endPoint y: 201, distance: 38.1
click at [668, 200] on input at bounding box center [784, 204] width 394 height 23
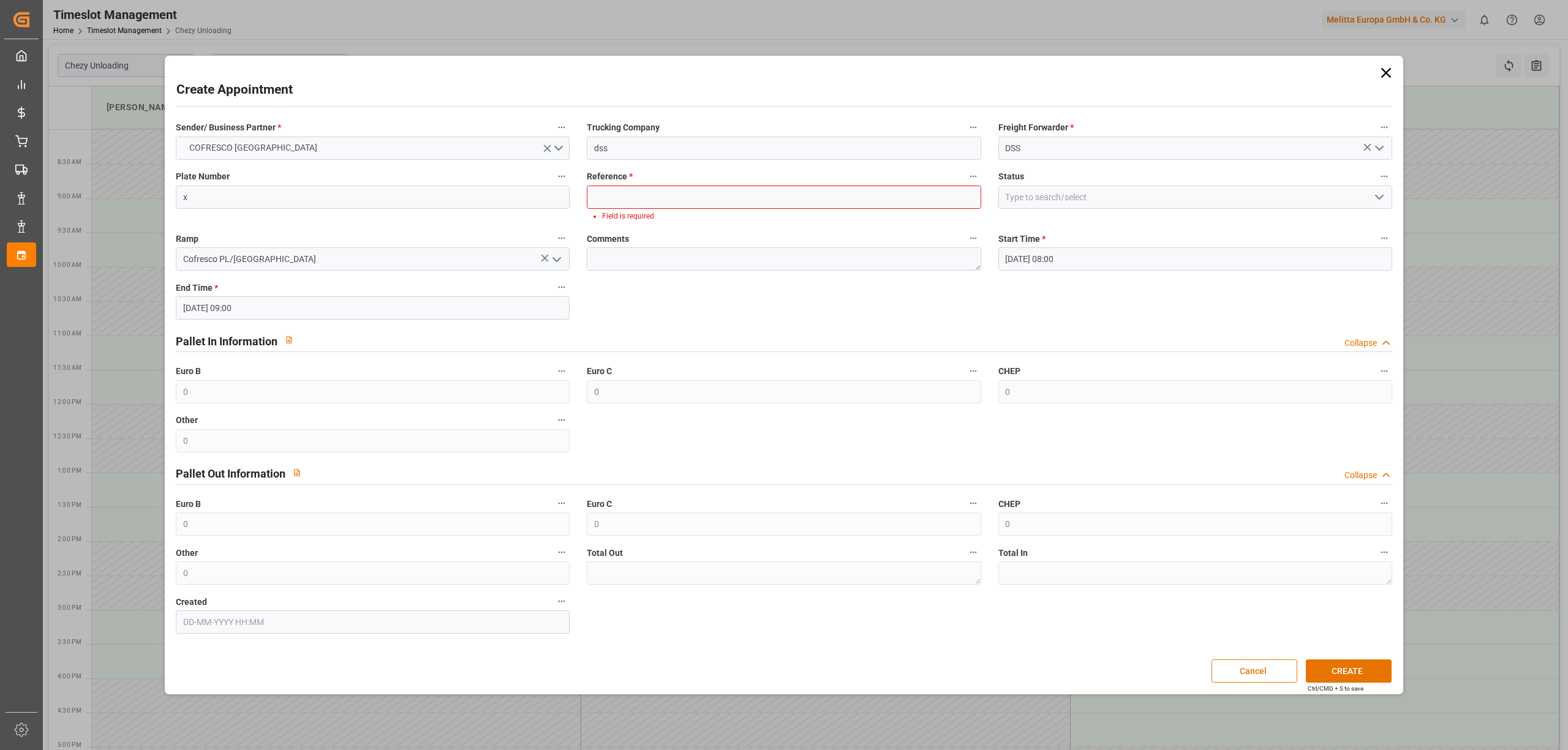
drag, startPoint x: 630, startPoint y: 211, endPoint x: 658, endPoint y: 204, distance: 28.9
click at [630, 211] on li "Field is required" at bounding box center [785, 216] width 368 height 11
click at [670, 199] on input at bounding box center [784, 197] width 394 height 23
paste input "490057"
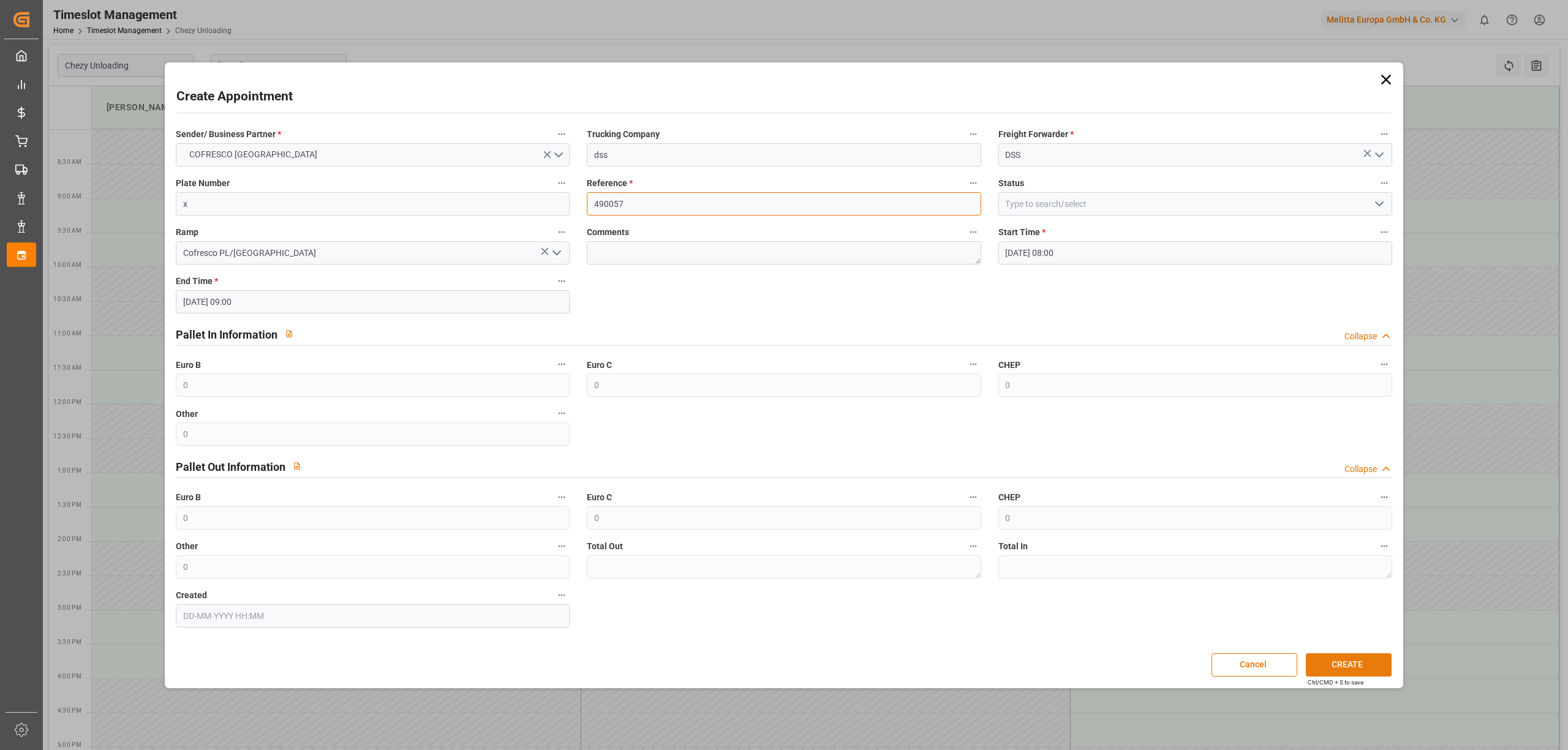
type input "490057"
click at [1373, 665] on button "CREATE" at bounding box center [1348, 665] width 85 height 23
